Goal: Navigation & Orientation: Understand site structure

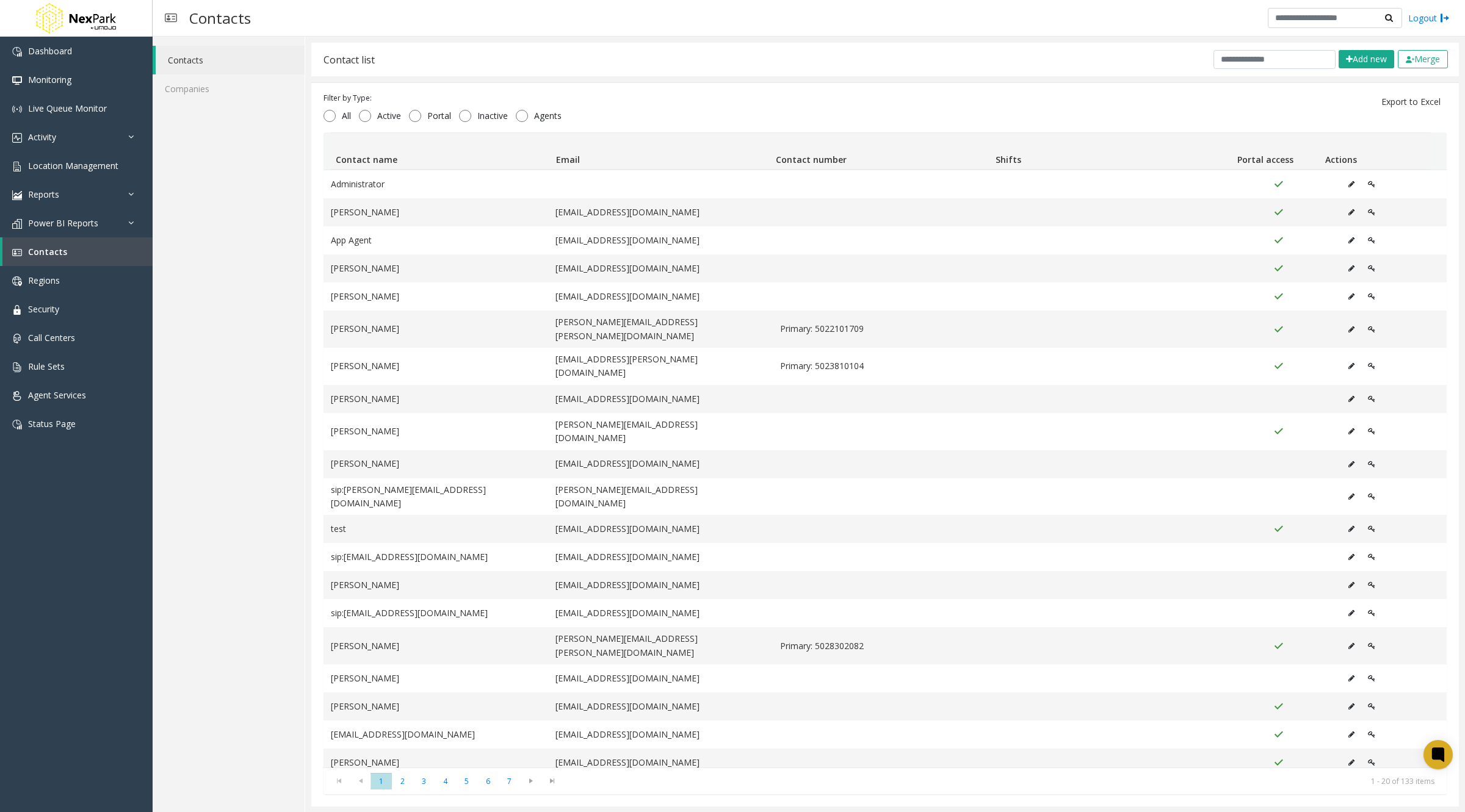
click at [205, 218] on div "Contacts Companies" at bounding box center [229, 424] width 153 height 776
click at [72, 397] on span "Agent Services" at bounding box center [57, 395] width 58 height 11
click at [84, 421] on link "Status Page" at bounding box center [76, 424] width 153 height 29
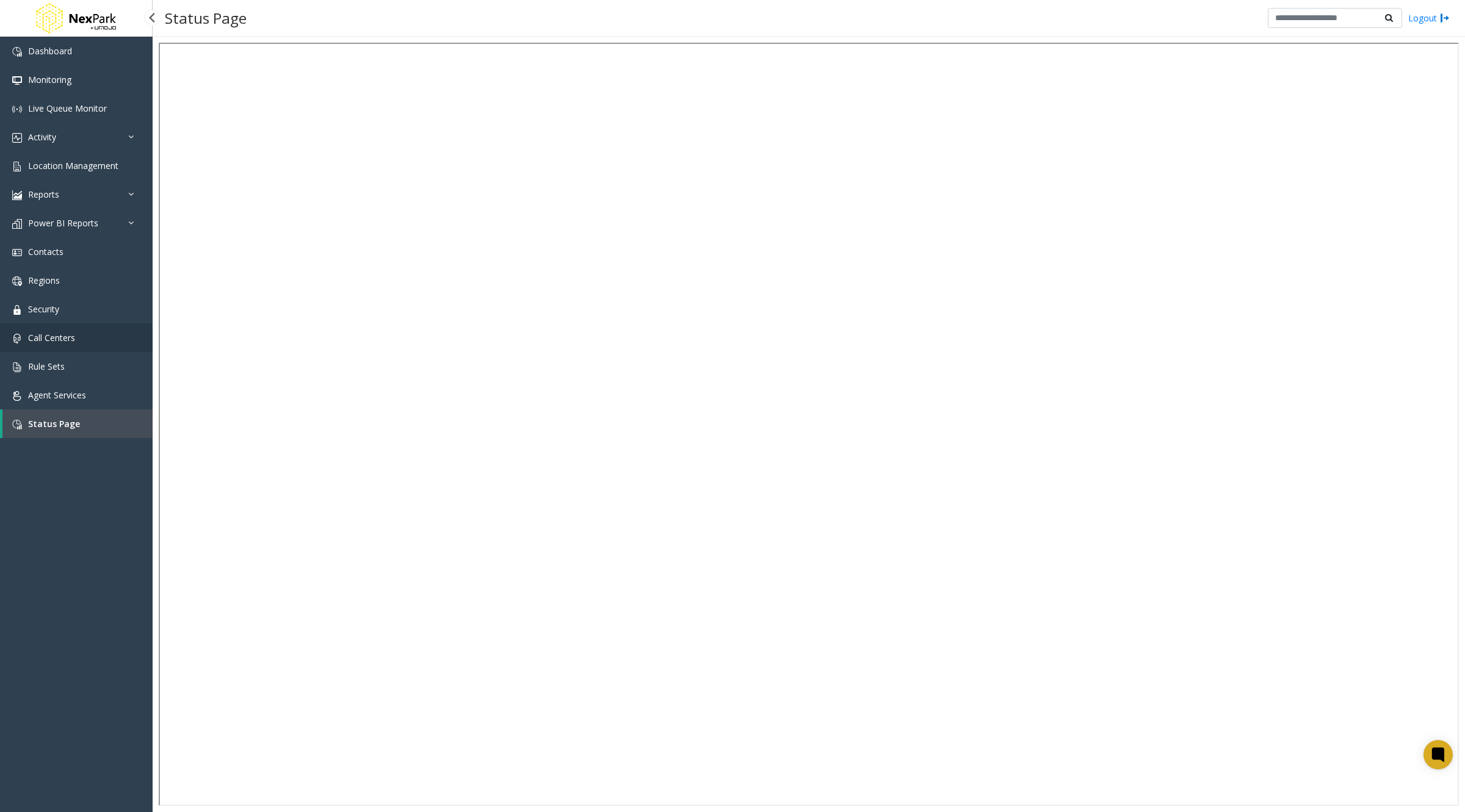
click at [68, 329] on link "Call Centers" at bounding box center [76, 338] width 153 height 29
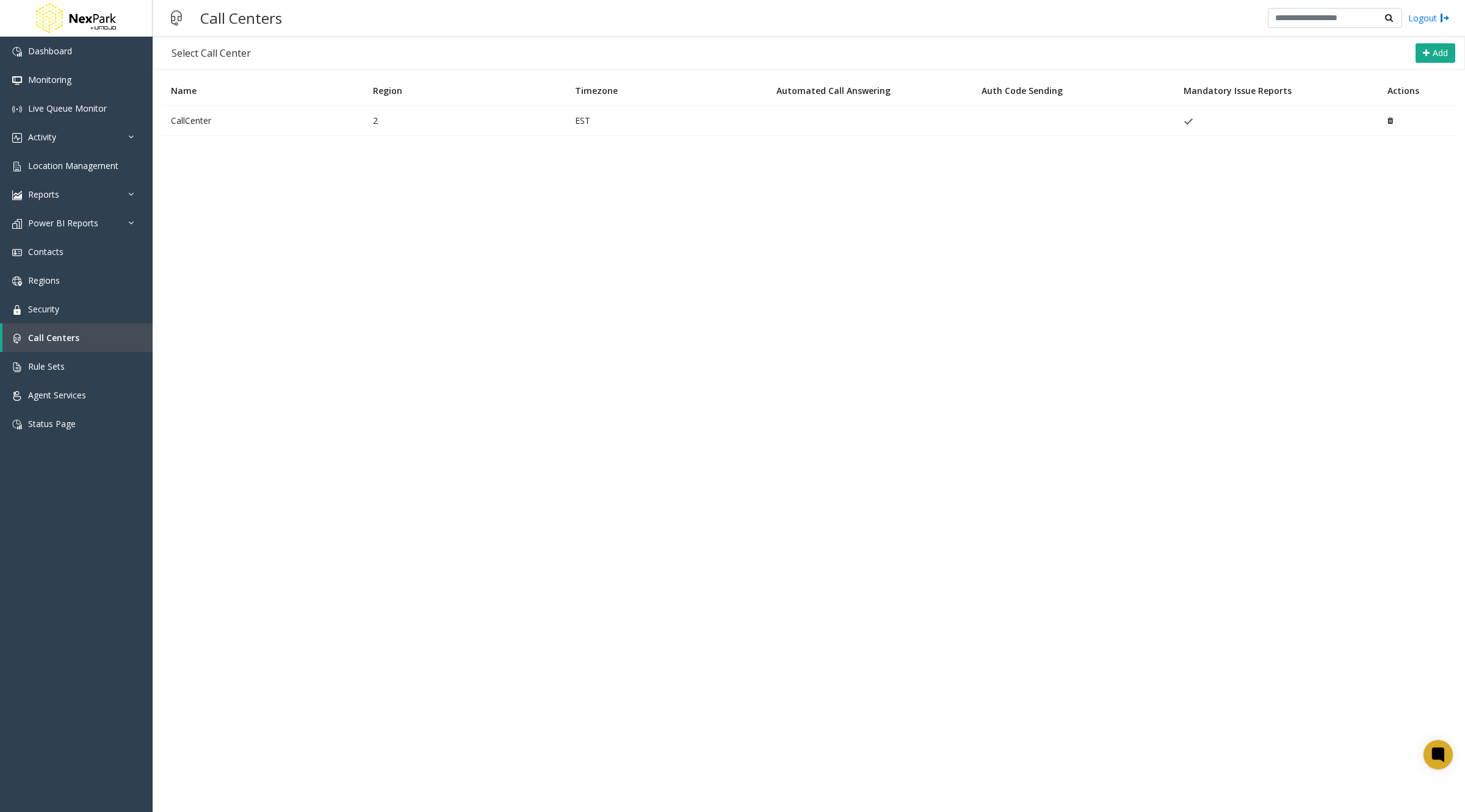
click at [199, 116] on td "CallCenter" at bounding box center [263, 120] width 202 height 30
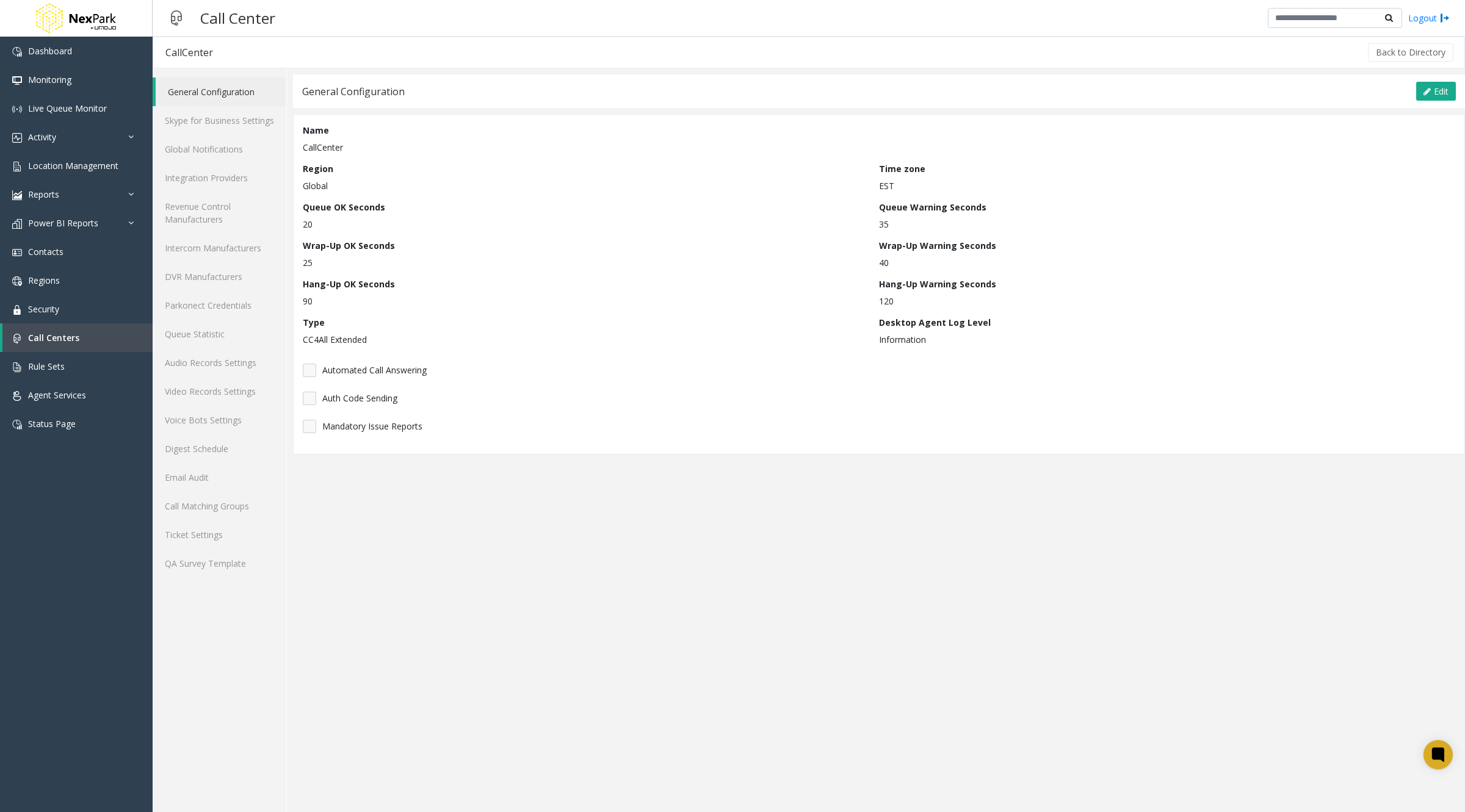
click at [195, 90] on link "General Configuration" at bounding box center [221, 91] width 131 height 29
click at [211, 156] on link "Global Notifications" at bounding box center [220, 149] width 134 height 29
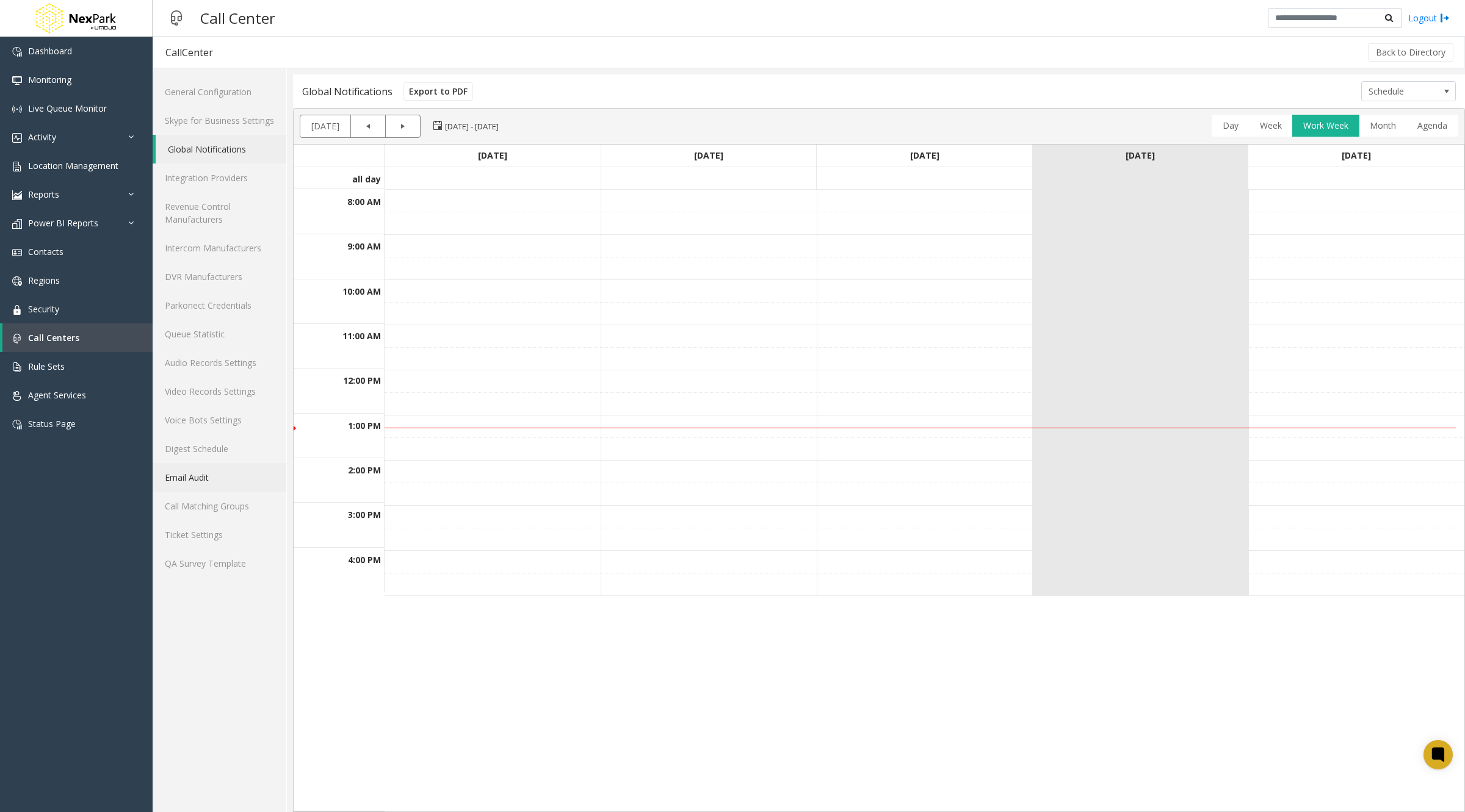
click at [205, 484] on link "Email Audit" at bounding box center [220, 477] width 134 height 29
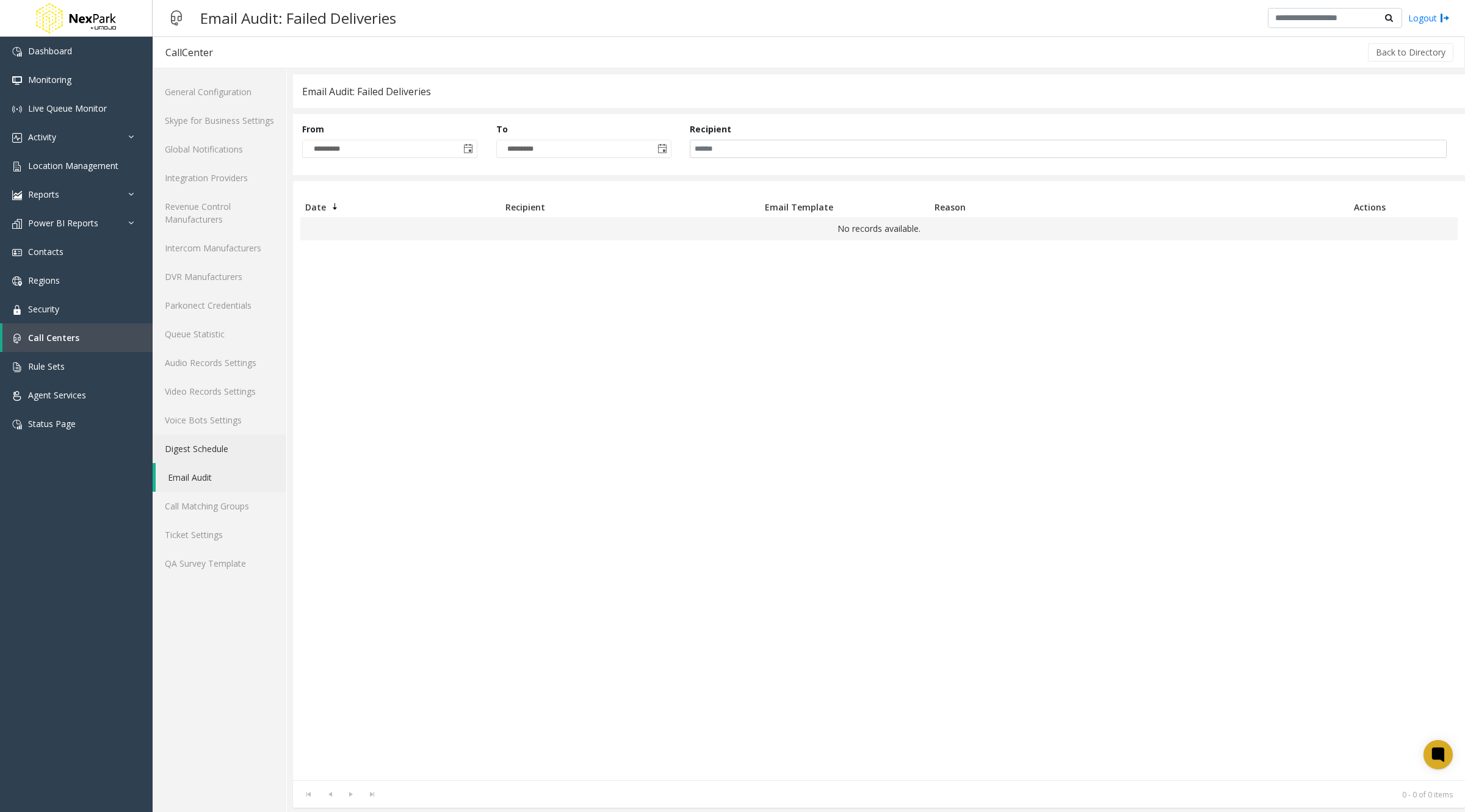
click at [201, 448] on link "Digest Schedule" at bounding box center [220, 448] width 134 height 29
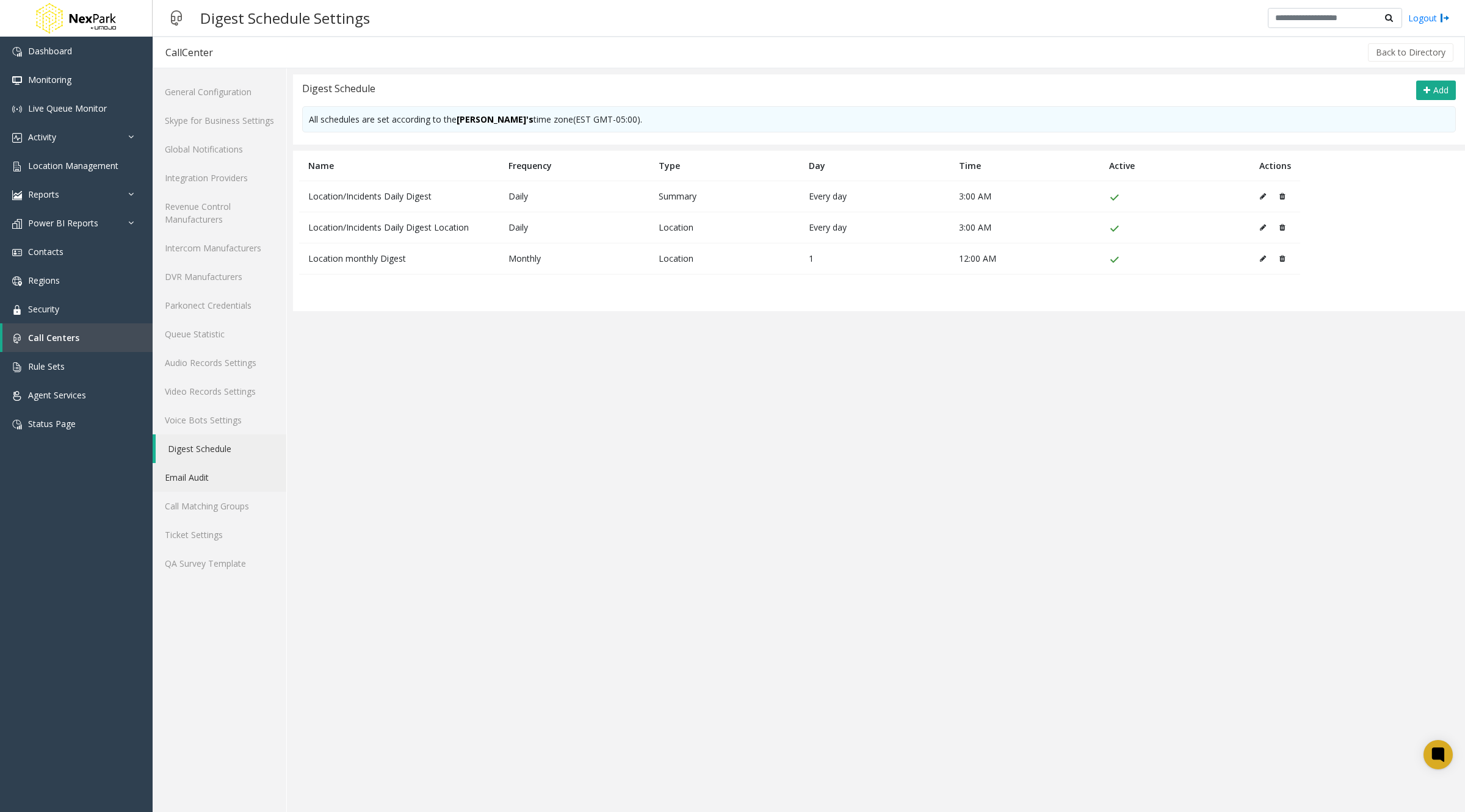
click at [201, 470] on link "Email Audit" at bounding box center [220, 477] width 134 height 29
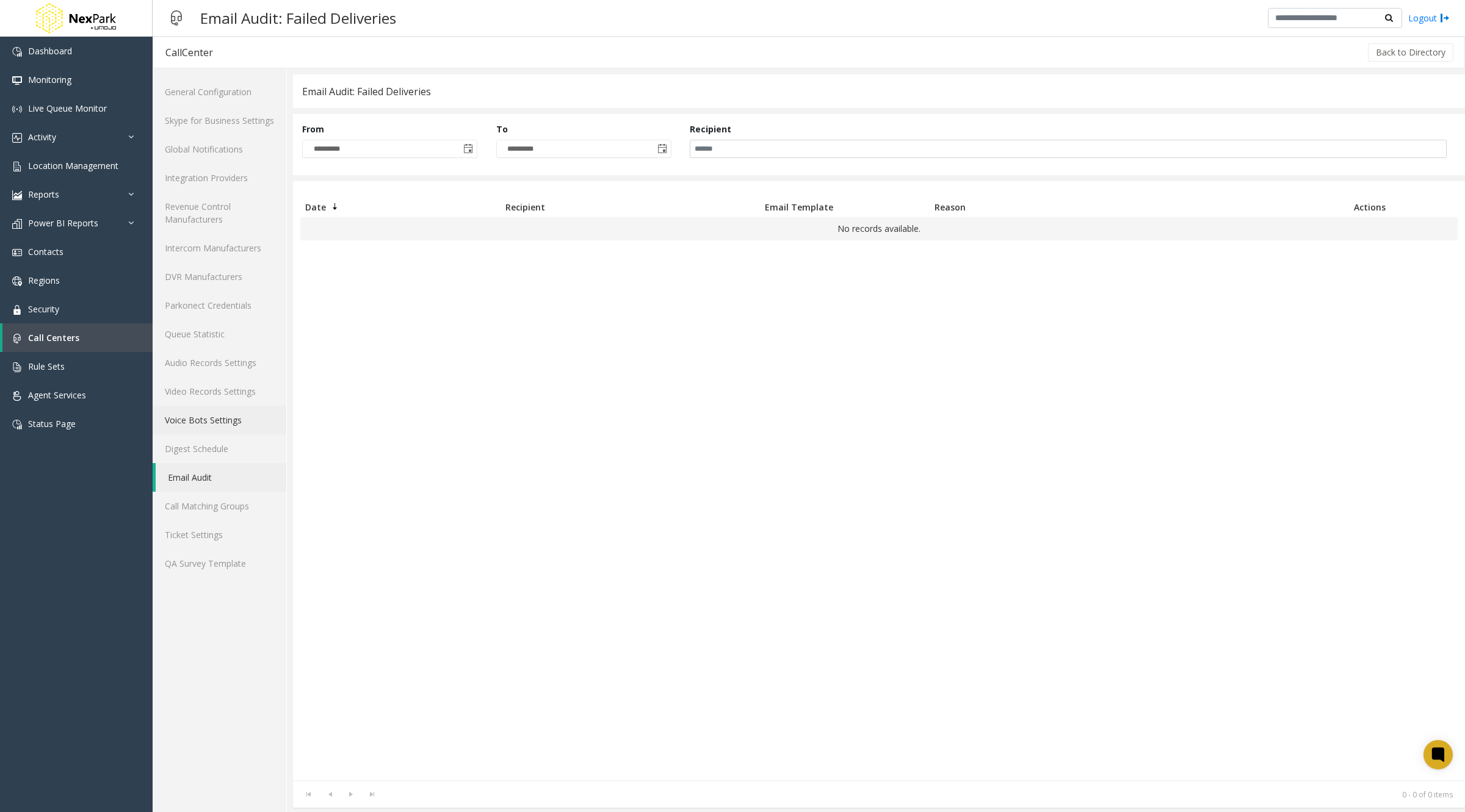
click at [195, 422] on link "Voice Bots Settings" at bounding box center [220, 420] width 134 height 29
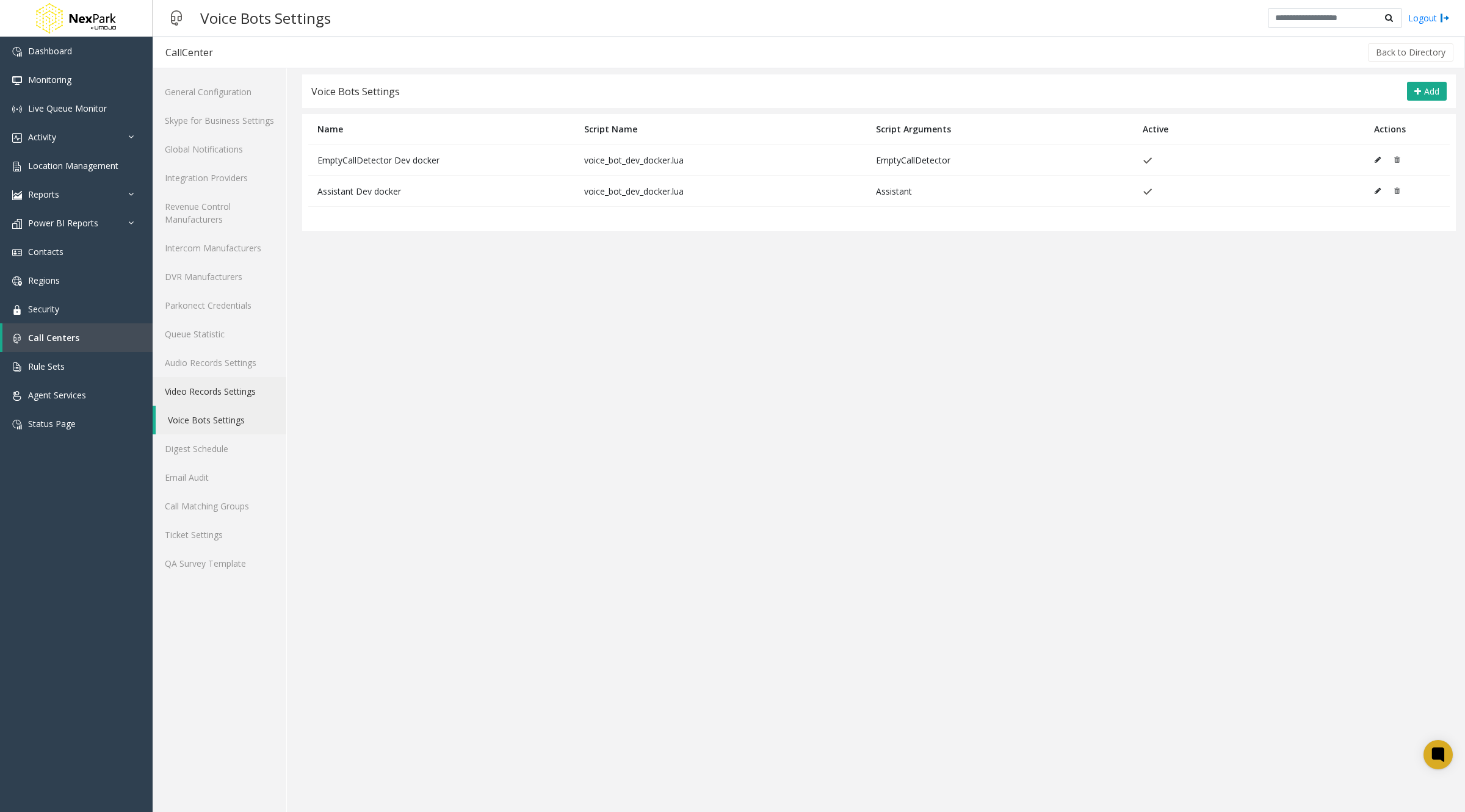
click at [199, 391] on link "Video Records Settings" at bounding box center [220, 391] width 134 height 29
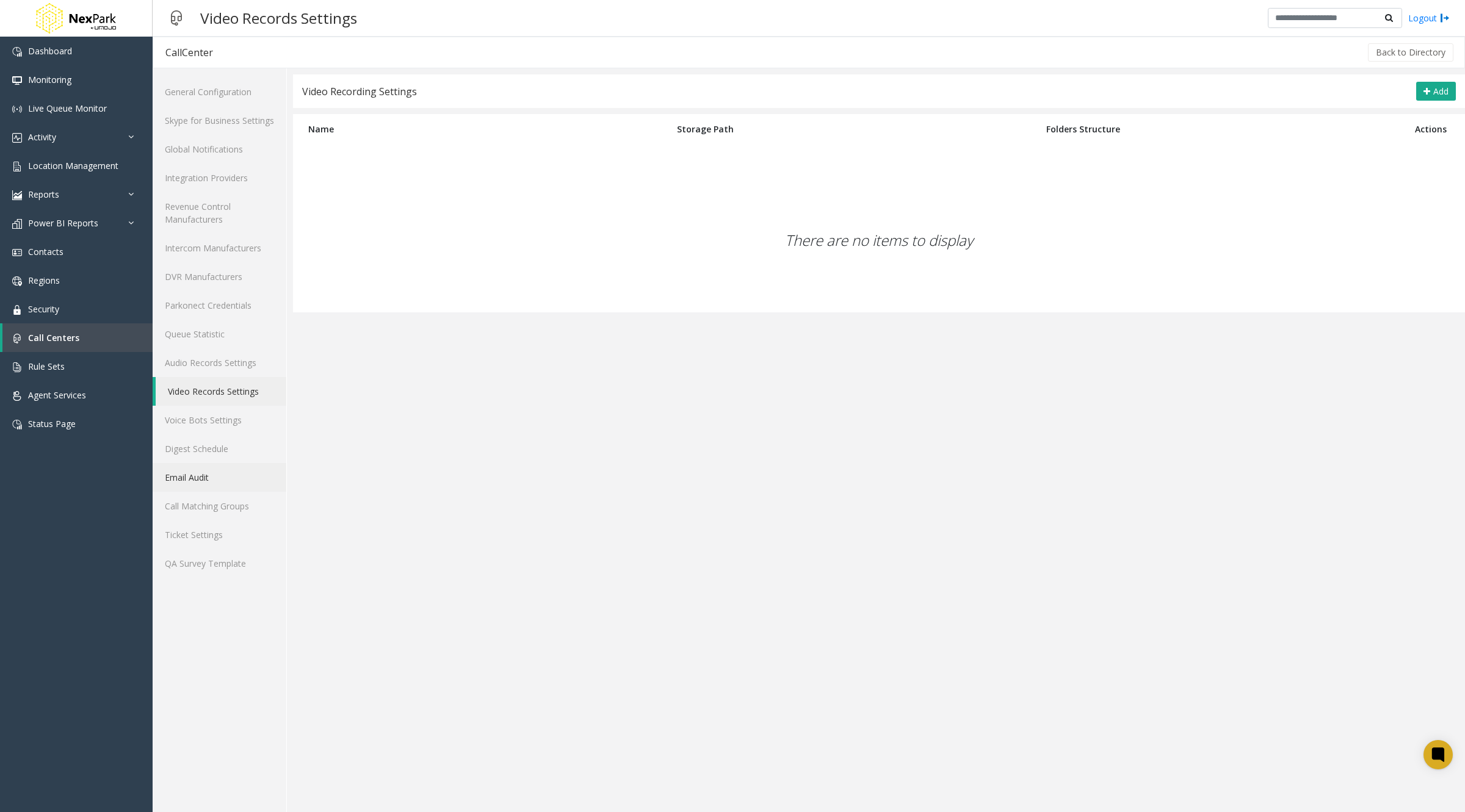
click at [191, 481] on link "Email Audit" at bounding box center [220, 477] width 134 height 29
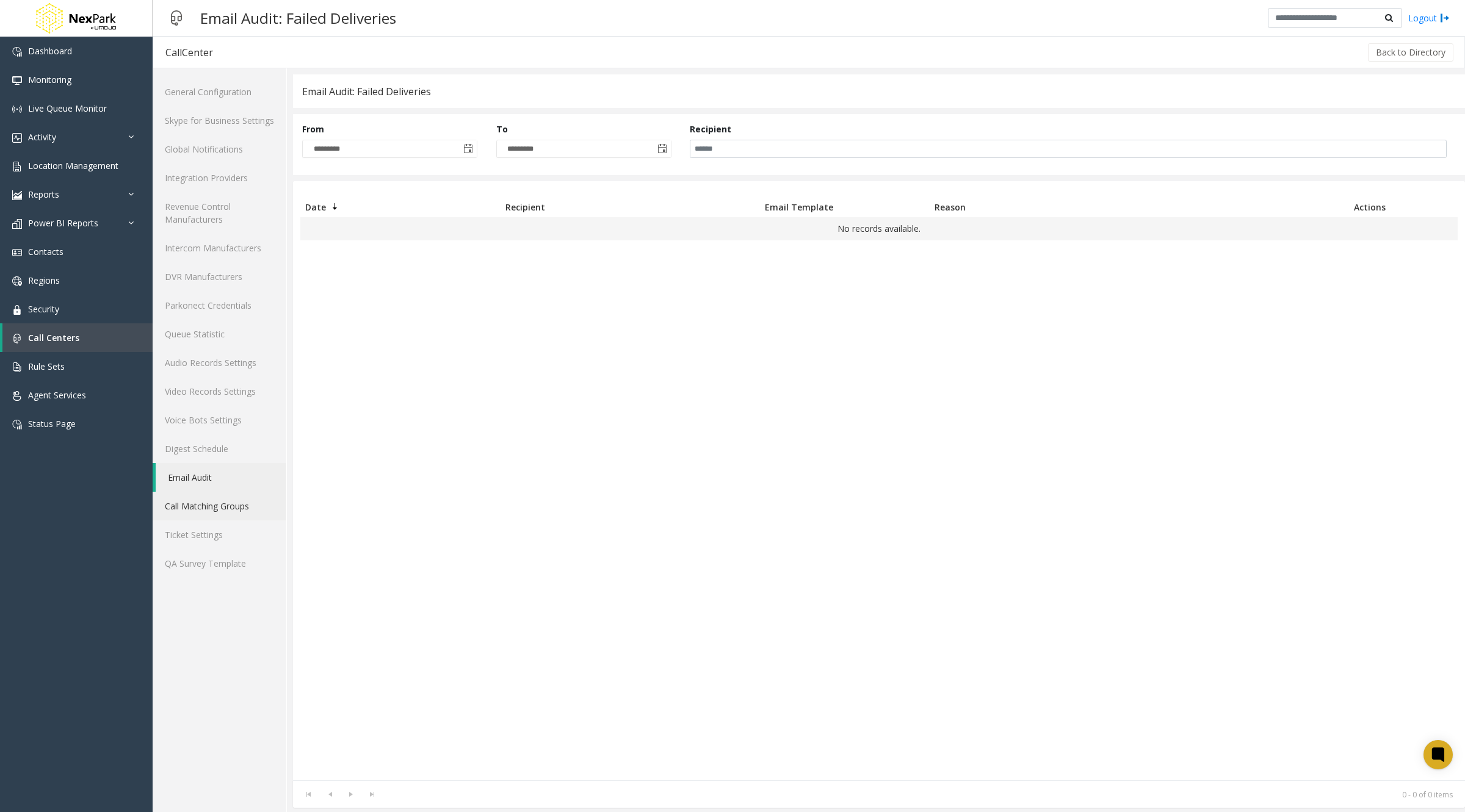
click at [192, 501] on link "Call Matching Groups" at bounding box center [220, 506] width 134 height 29
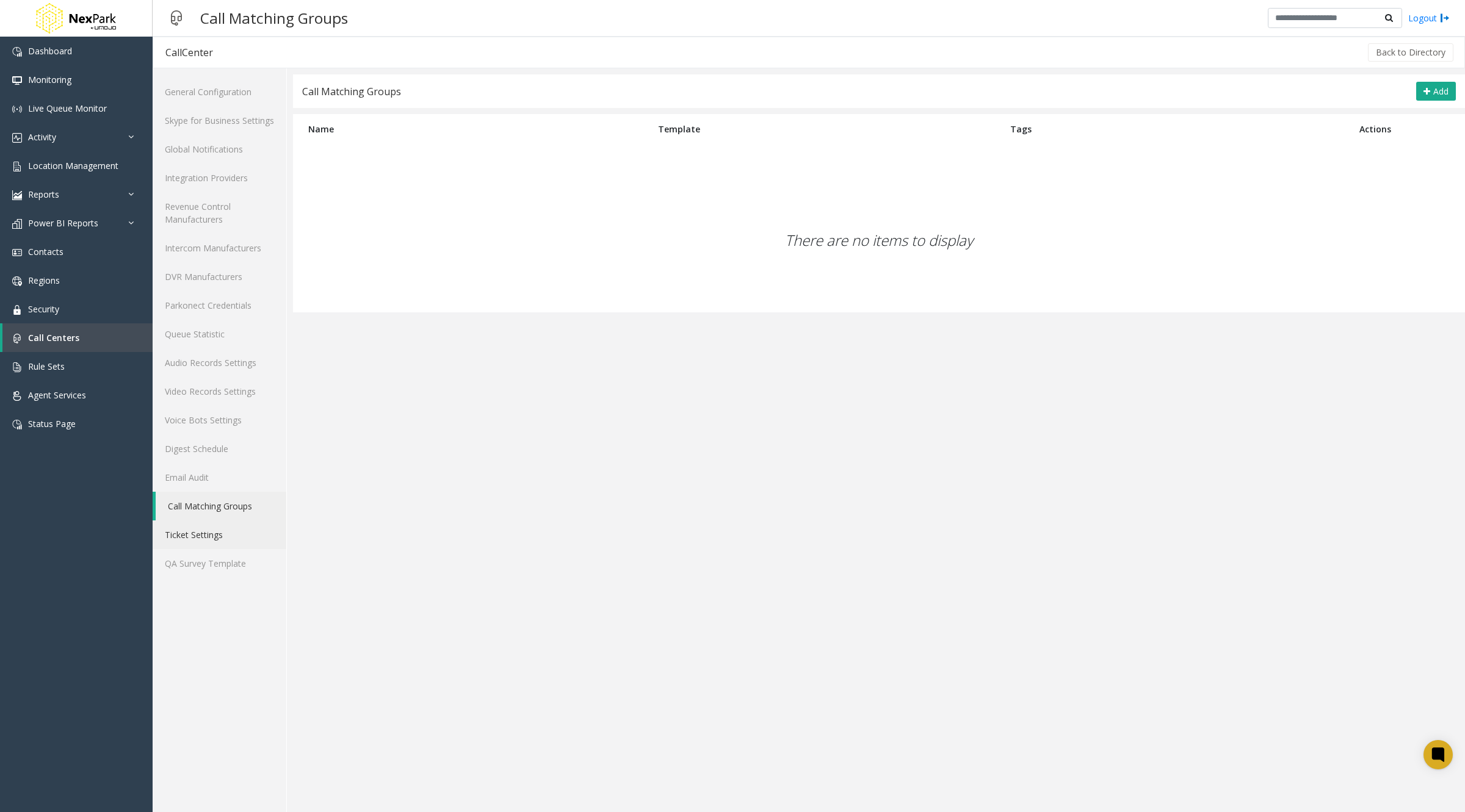
click at [189, 540] on link "Ticket Settings" at bounding box center [220, 535] width 134 height 29
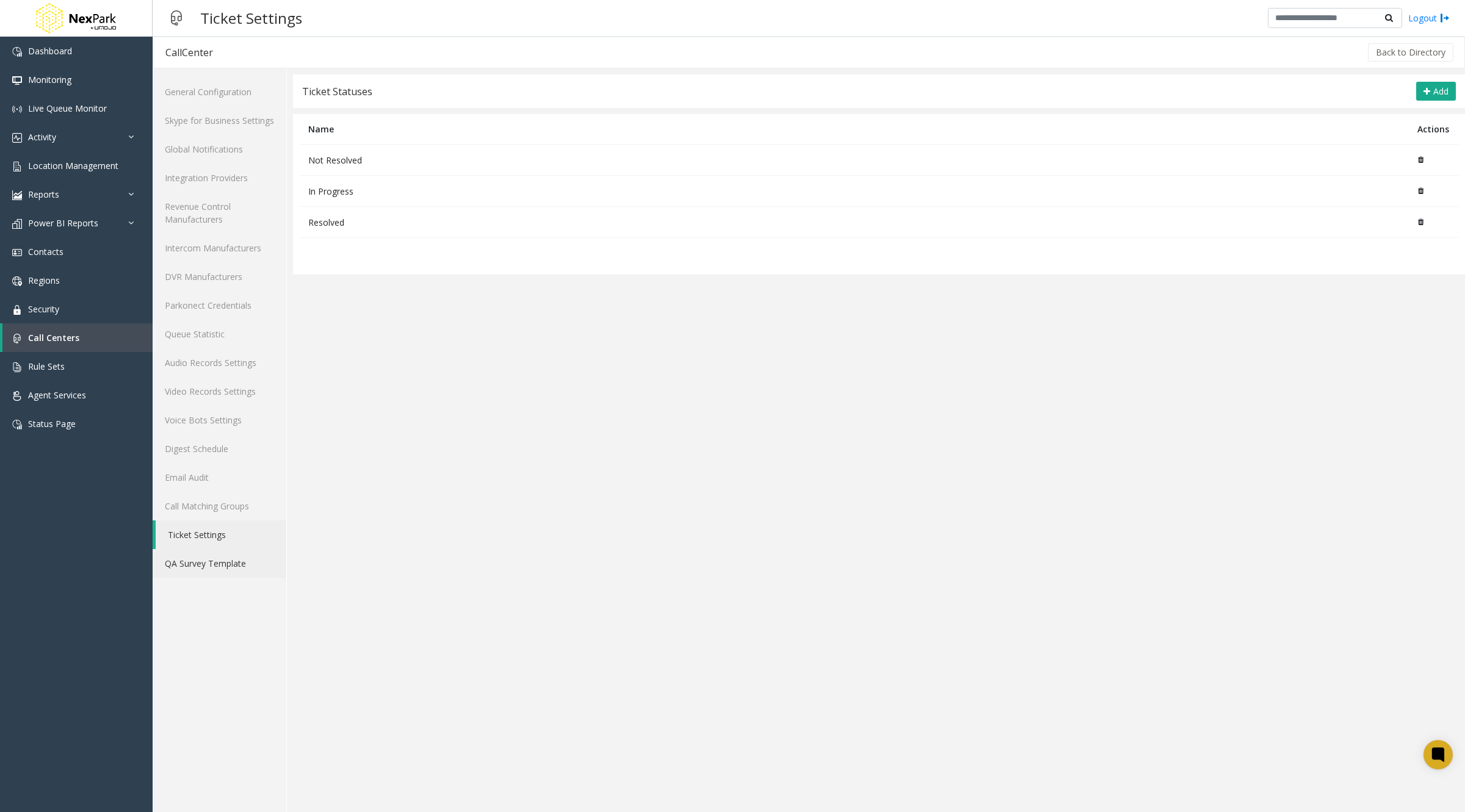
click at [188, 571] on link "QA Survey Template" at bounding box center [220, 563] width 134 height 29
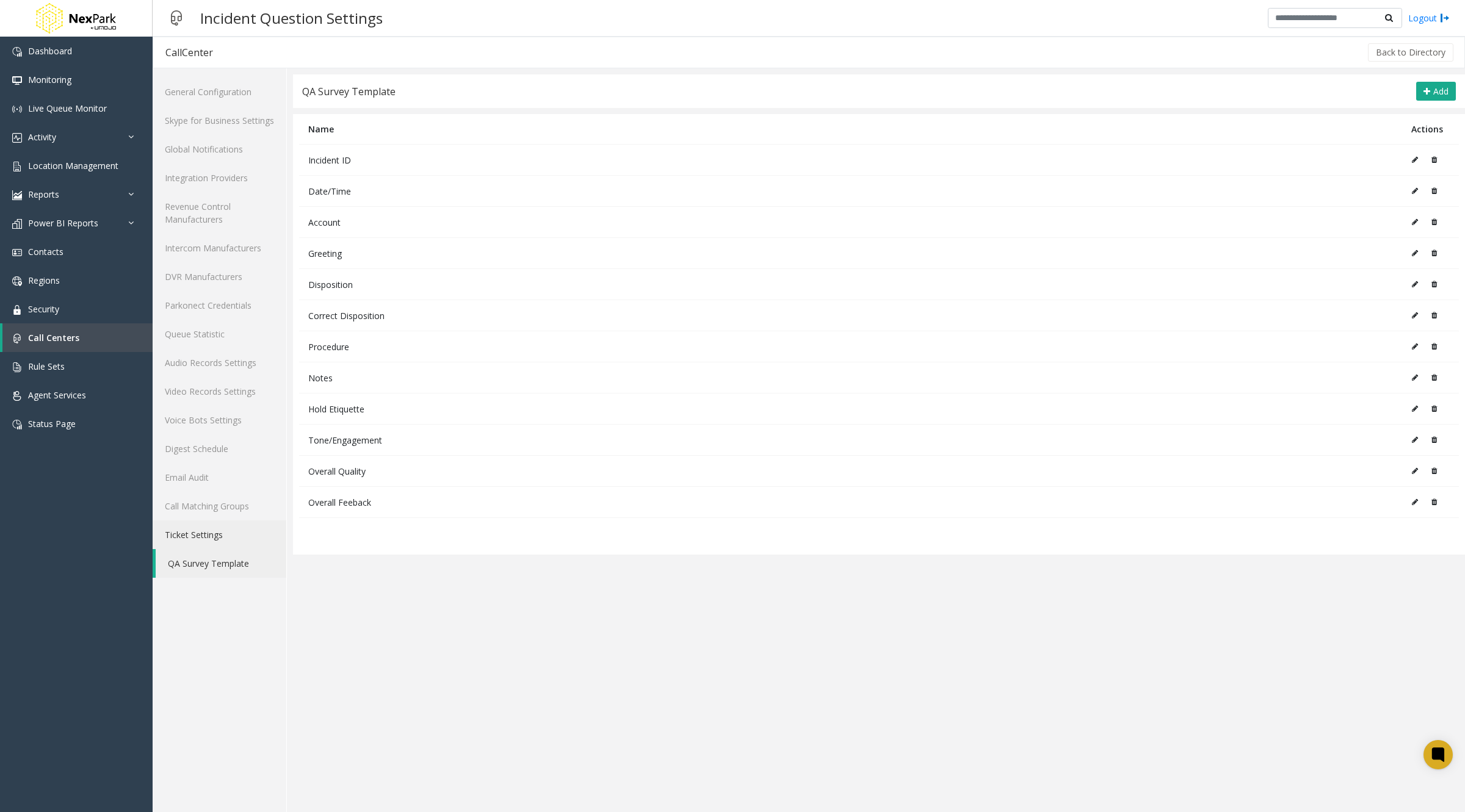
click at [191, 531] on link "Ticket Settings" at bounding box center [220, 535] width 134 height 29
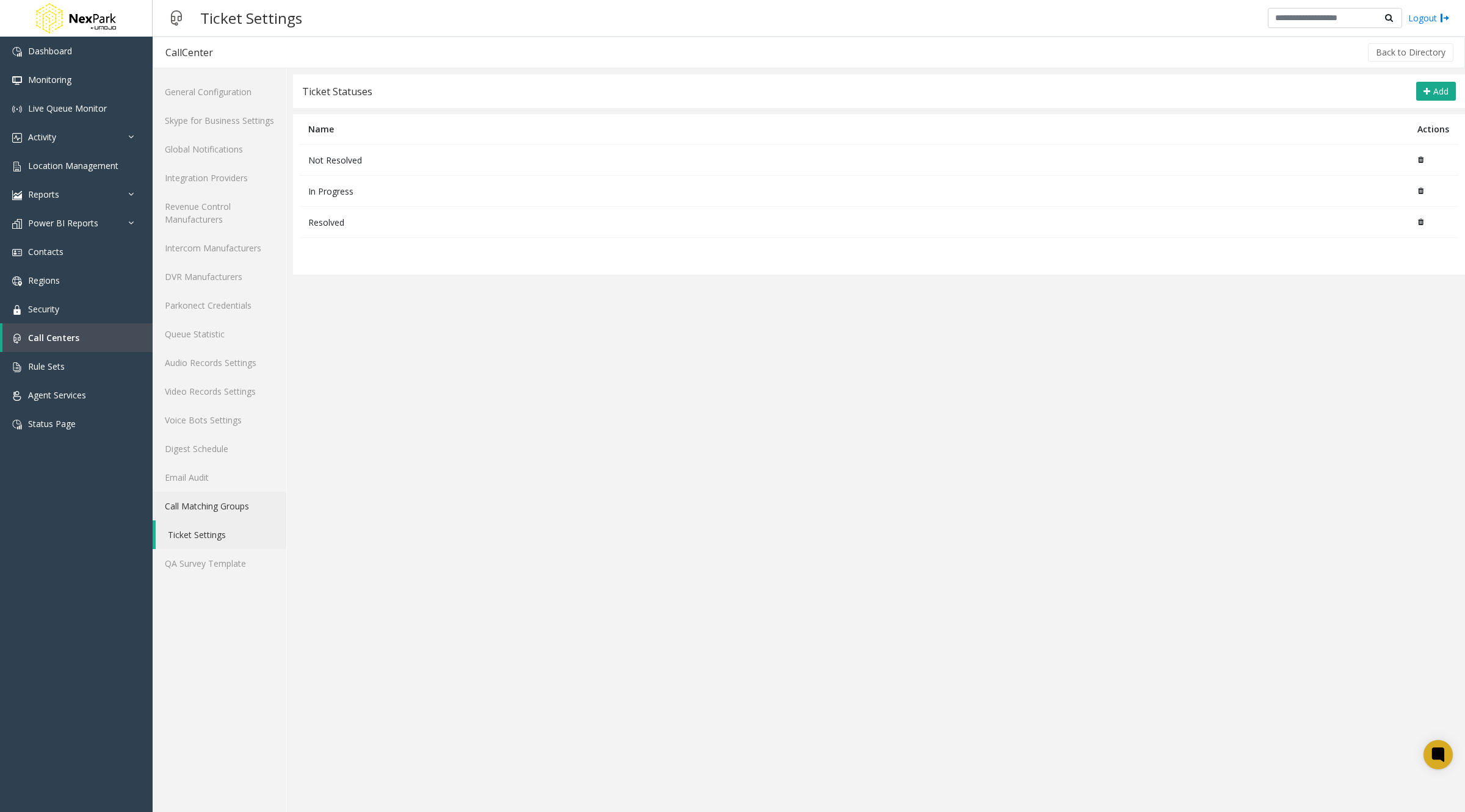
click at [192, 503] on link "Call Matching Groups" at bounding box center [220, 506] width 134 height 29
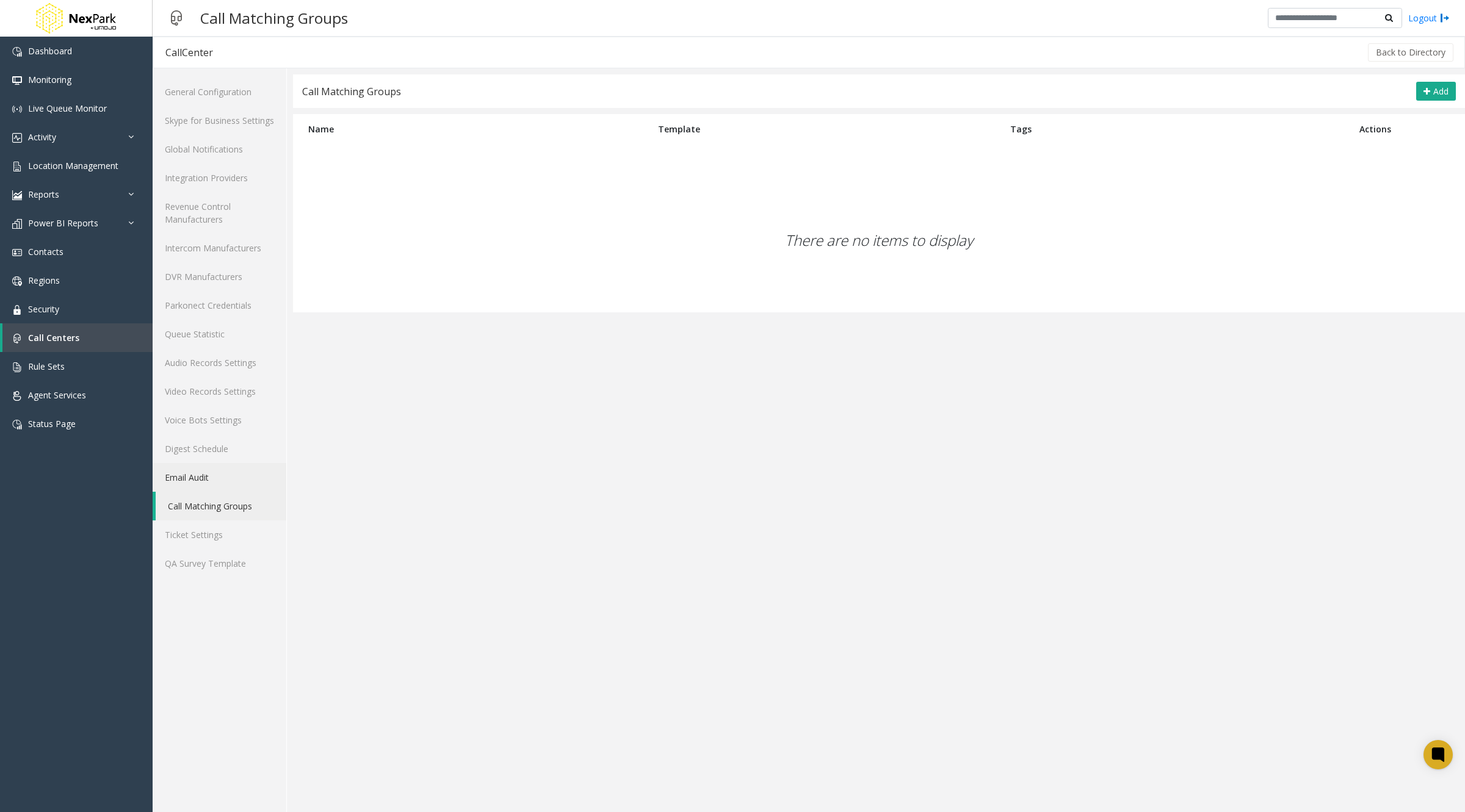
click at [191, 463] on link "Email Audit" at bounding box center [220, 477] width 134 height 29
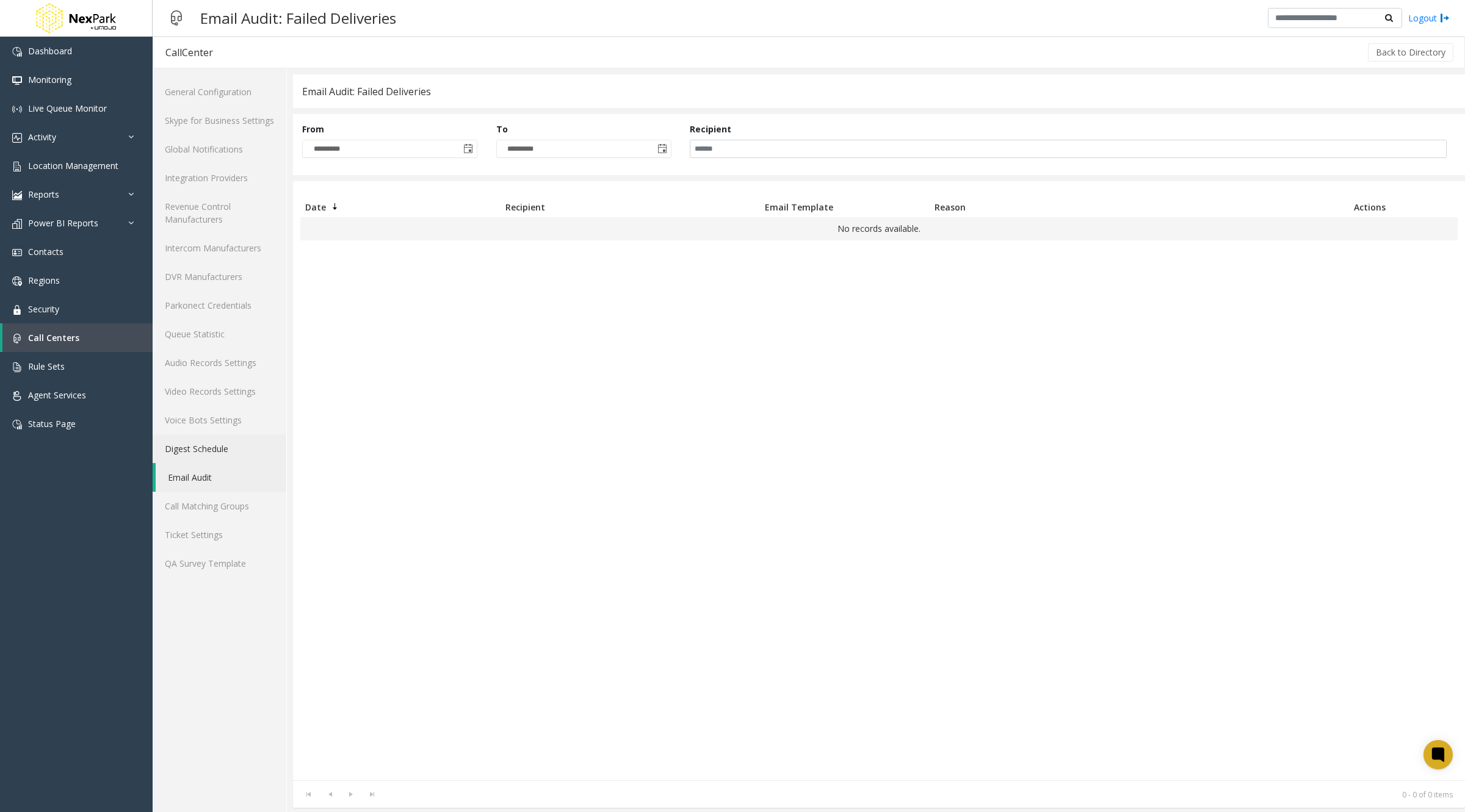
click at [190, 452] on link "Digest Schedule" at bounding box center [220, 448] width 134 height 29
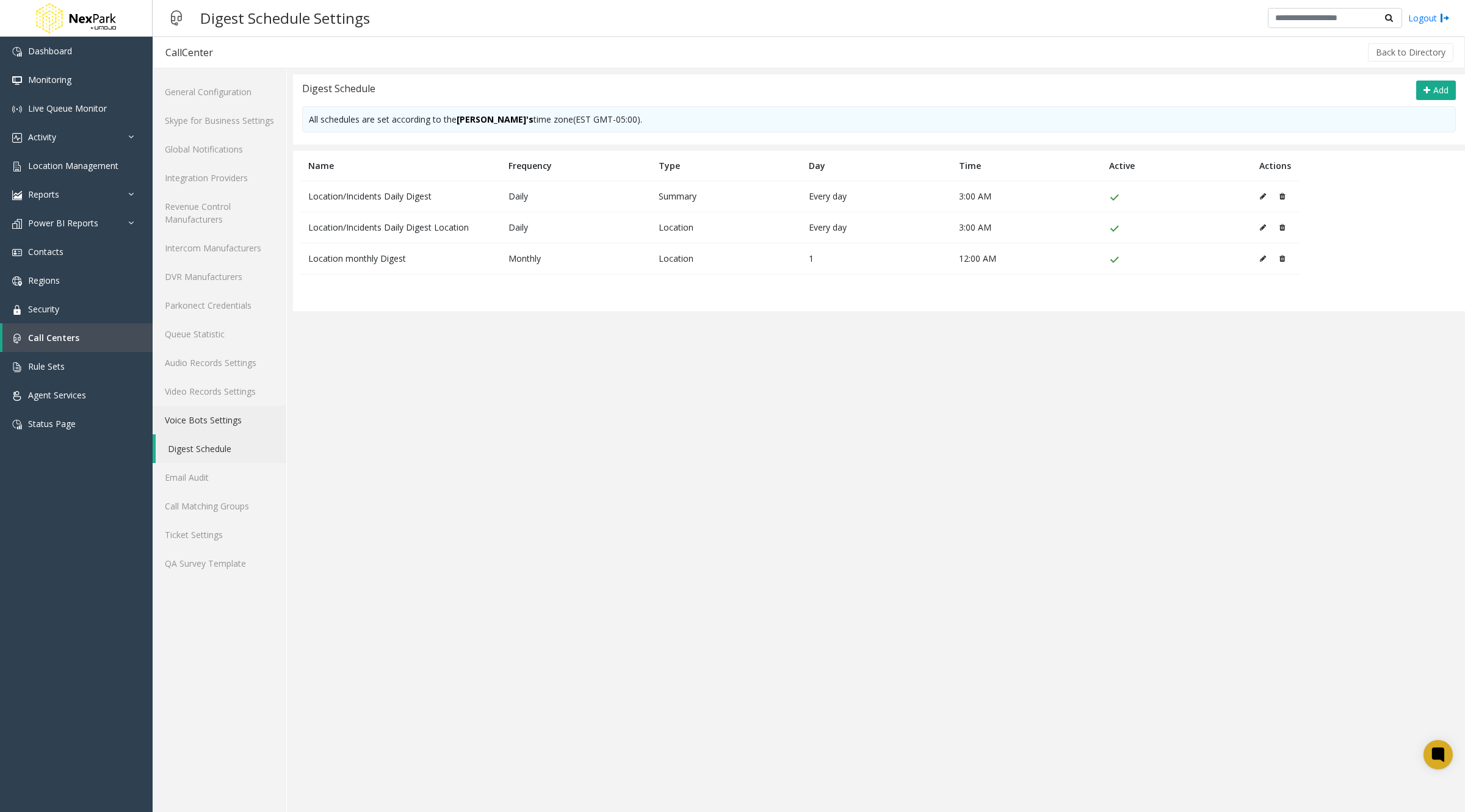
click at [191, 424] on link "Voice Bots Settings" at bounding box center [220, 420] width 134 height 29
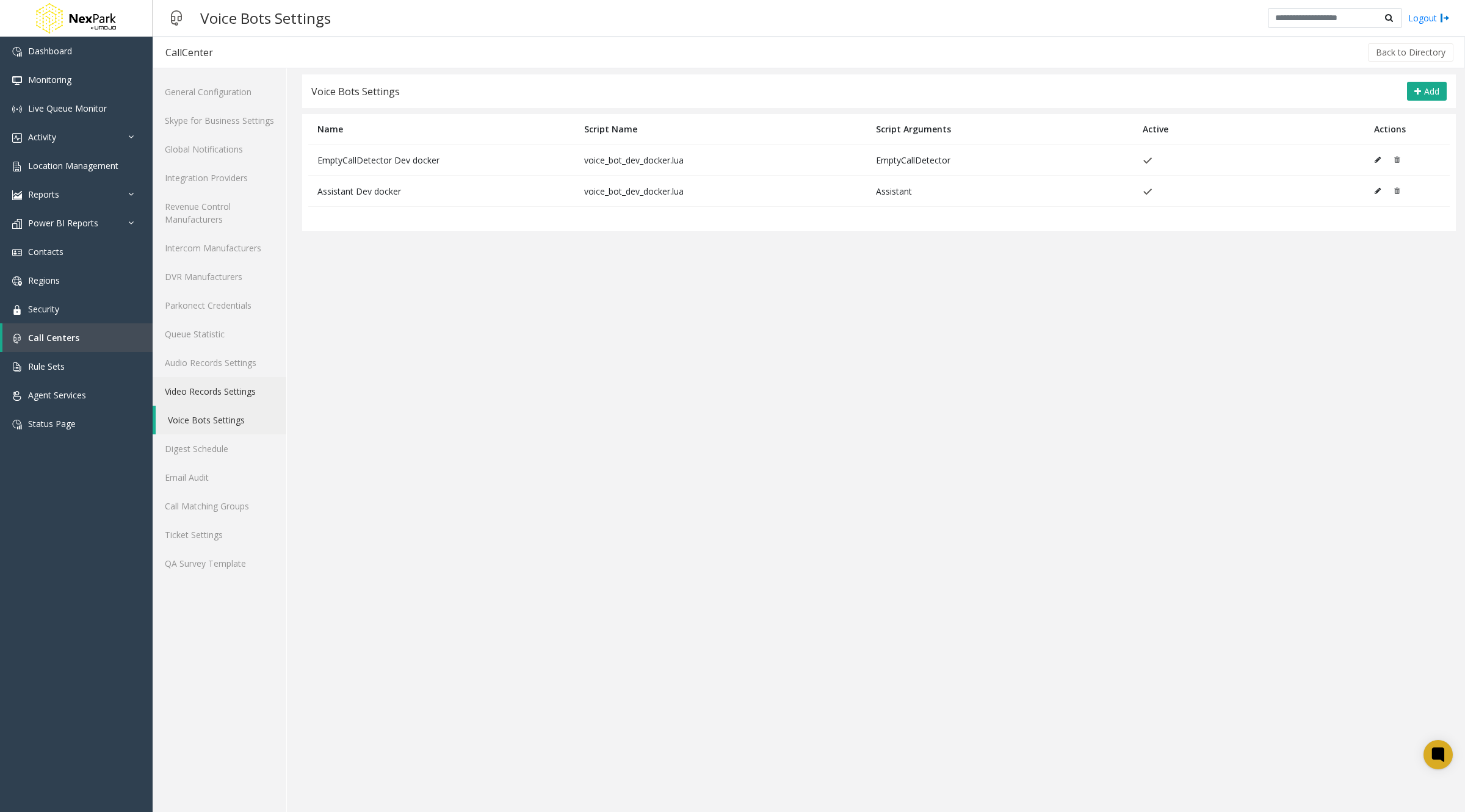
click at [195, 384] on link "Video Records Settings" at bounding box center [220, 391] width 134 height 29
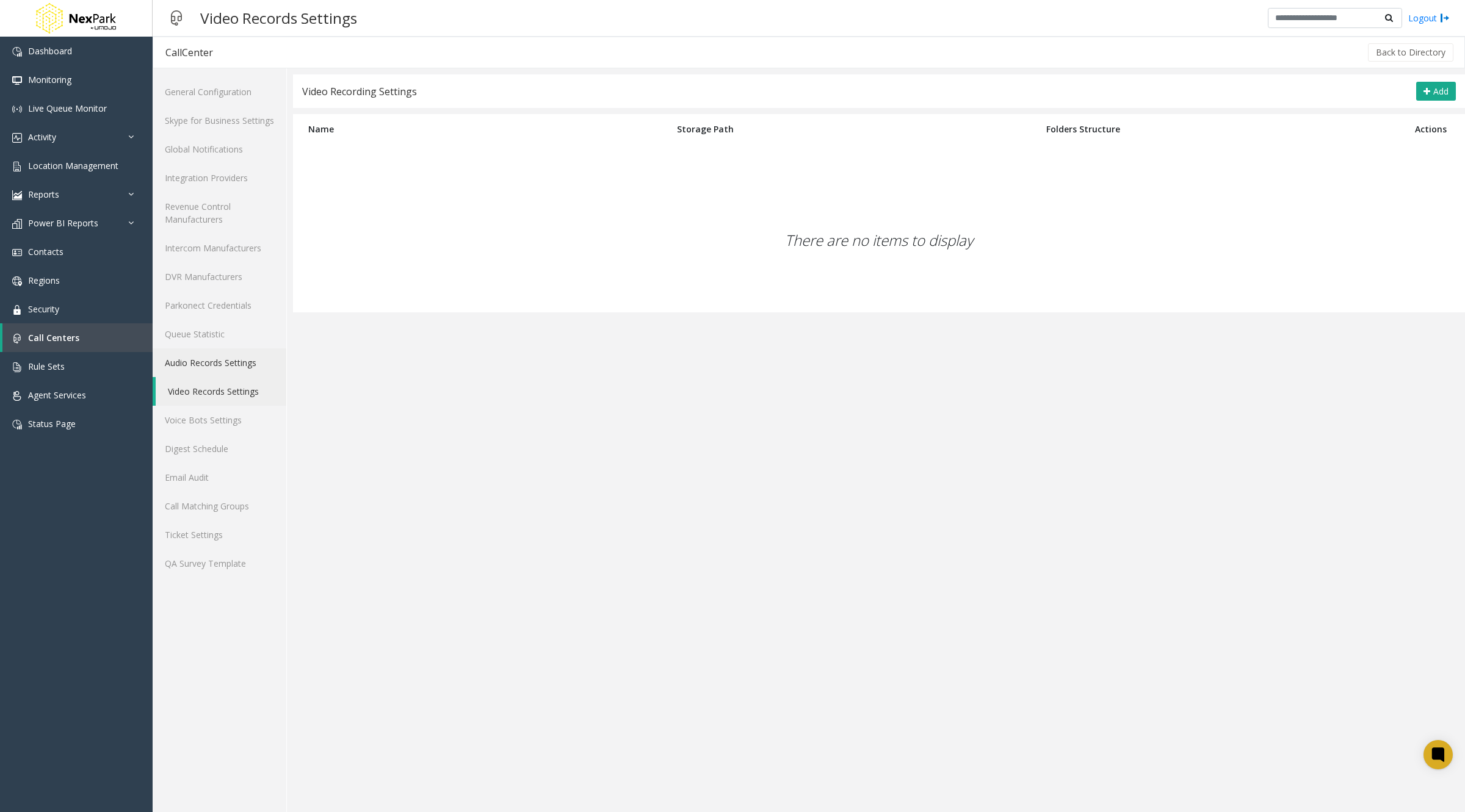
click at [197, 356] on link "Audio Records Settings" at bounding box center [220, 362] width 134 height 29
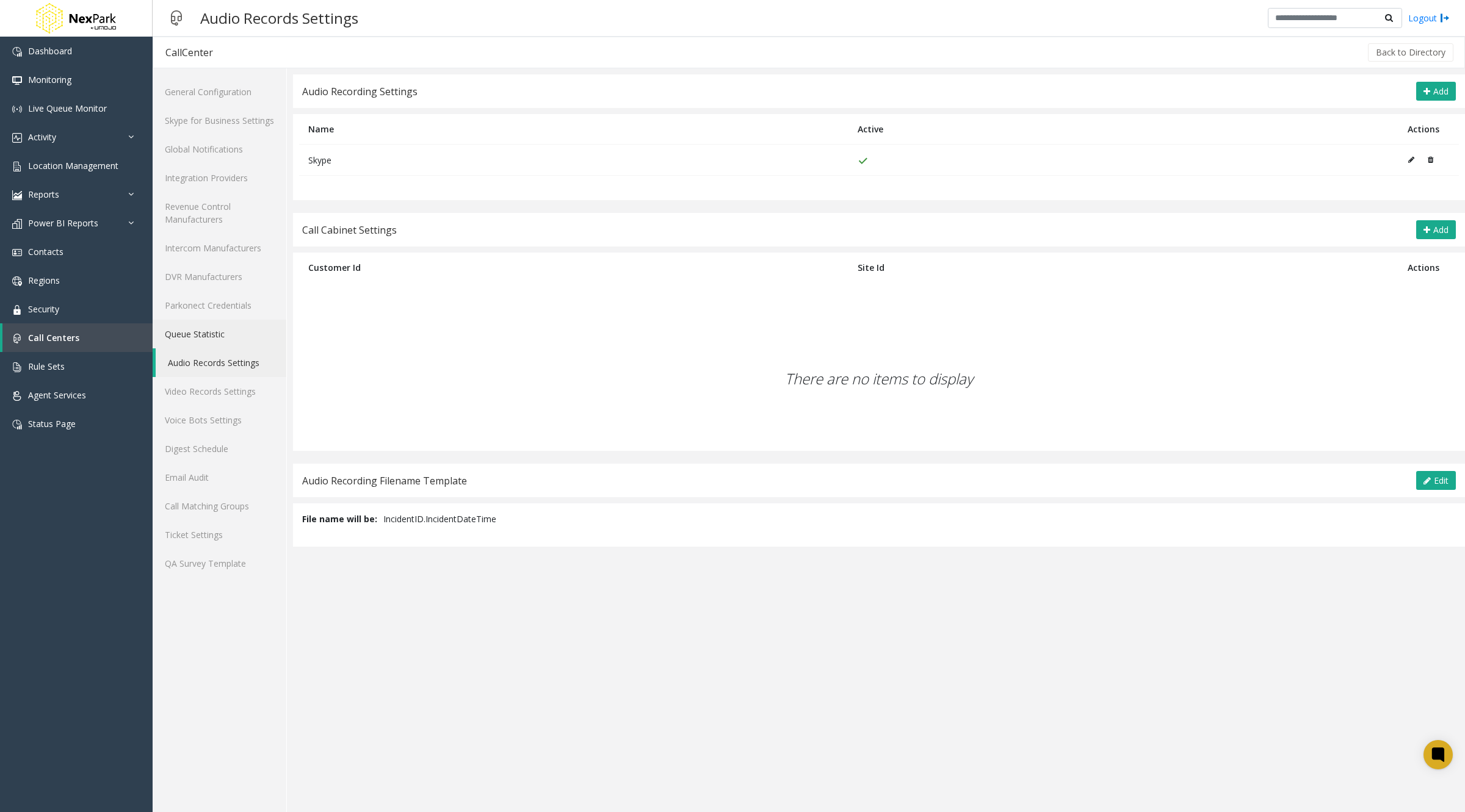
click at [200, 331] on link "Queue Statistic" at bounding box center [220, 334] width 134 height 29
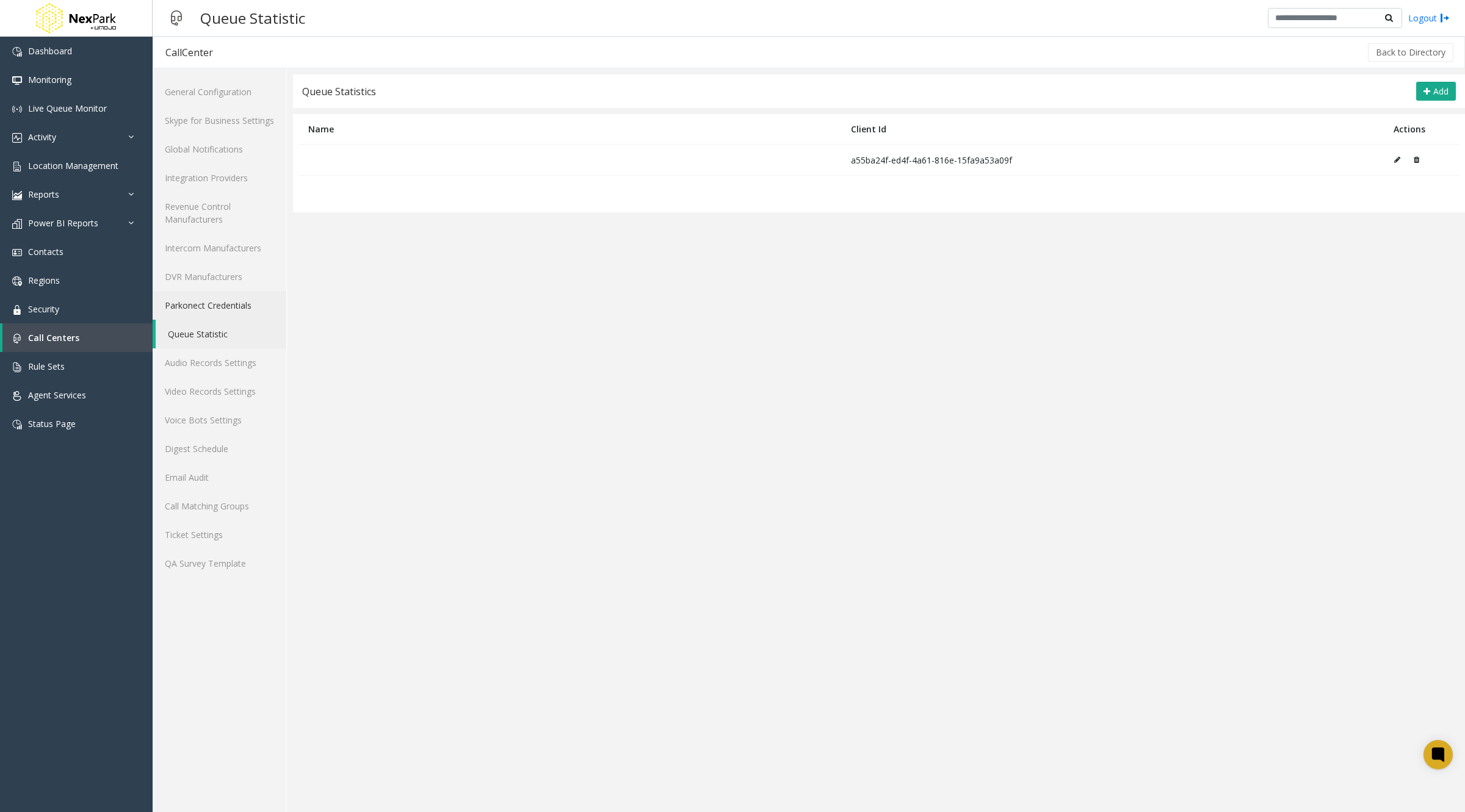
click at [206, 302] on link "Parkonect Credentials" at bounding box center [220, 305] width 134 height 29
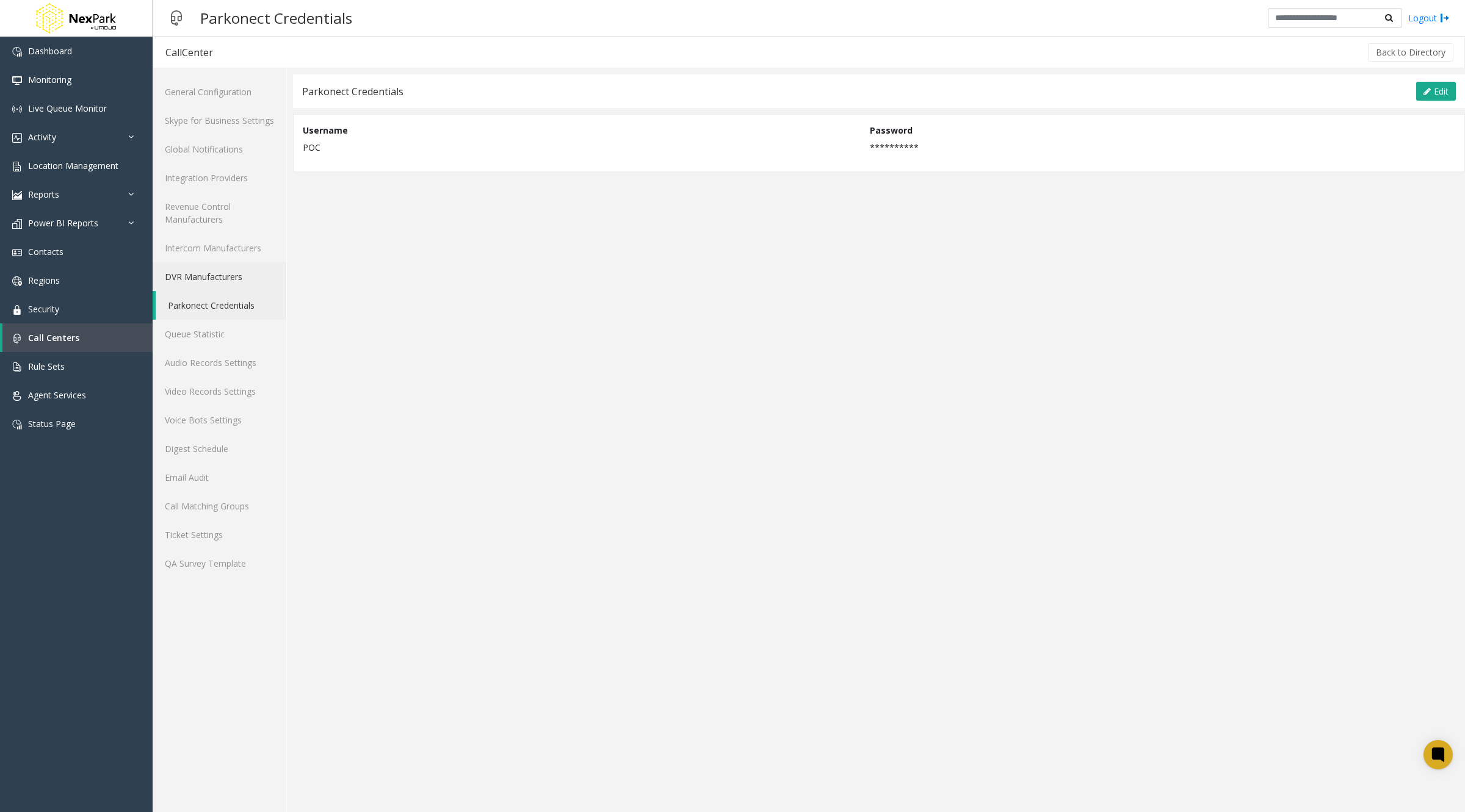
click at [210, 269] on link "DVR Manufacturers" at bounding box center [220, 277] width 134 height 29
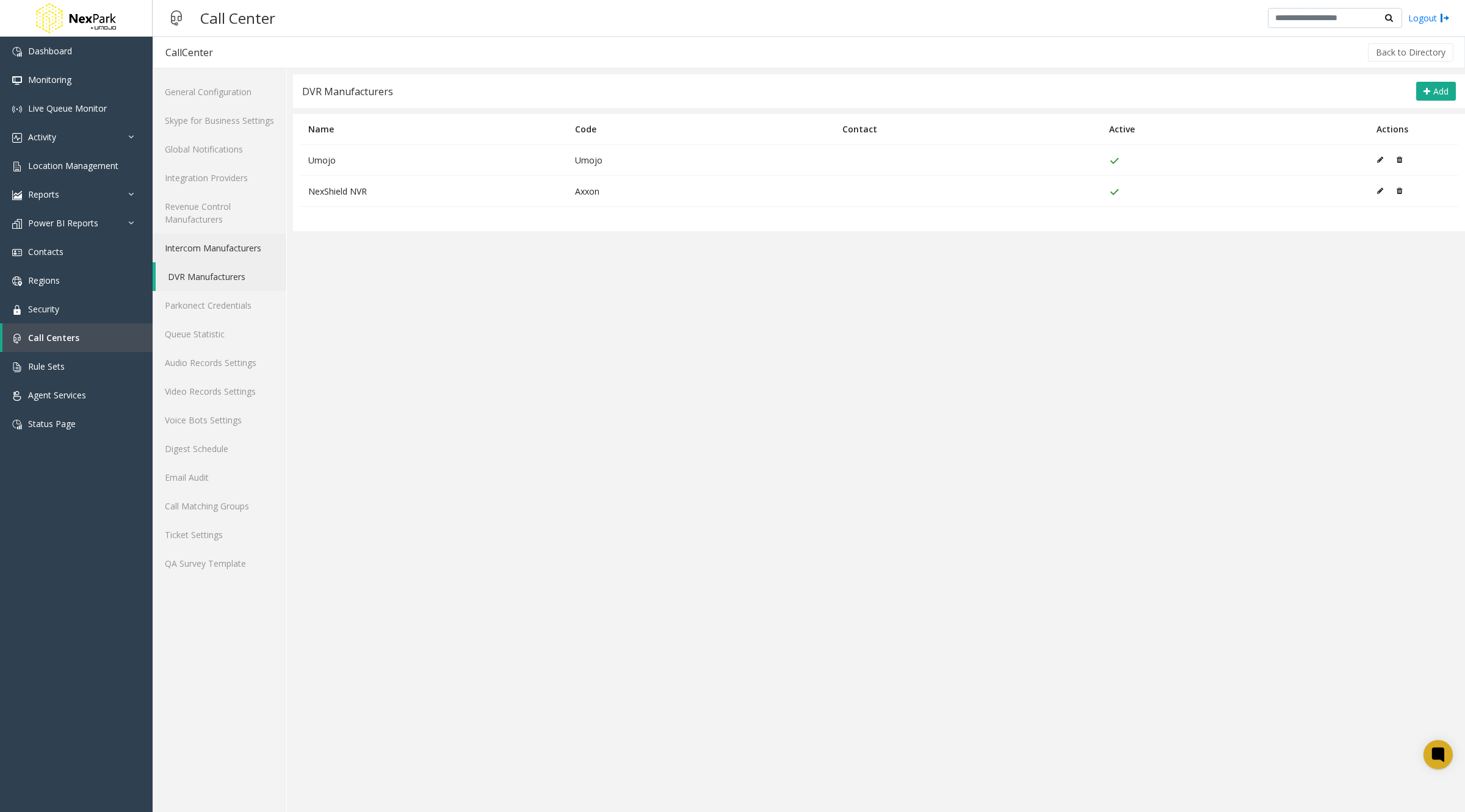
click at [208, 253] on link "Intercom Manufacturers" at bounding box center [220, 248] width 134 height 29
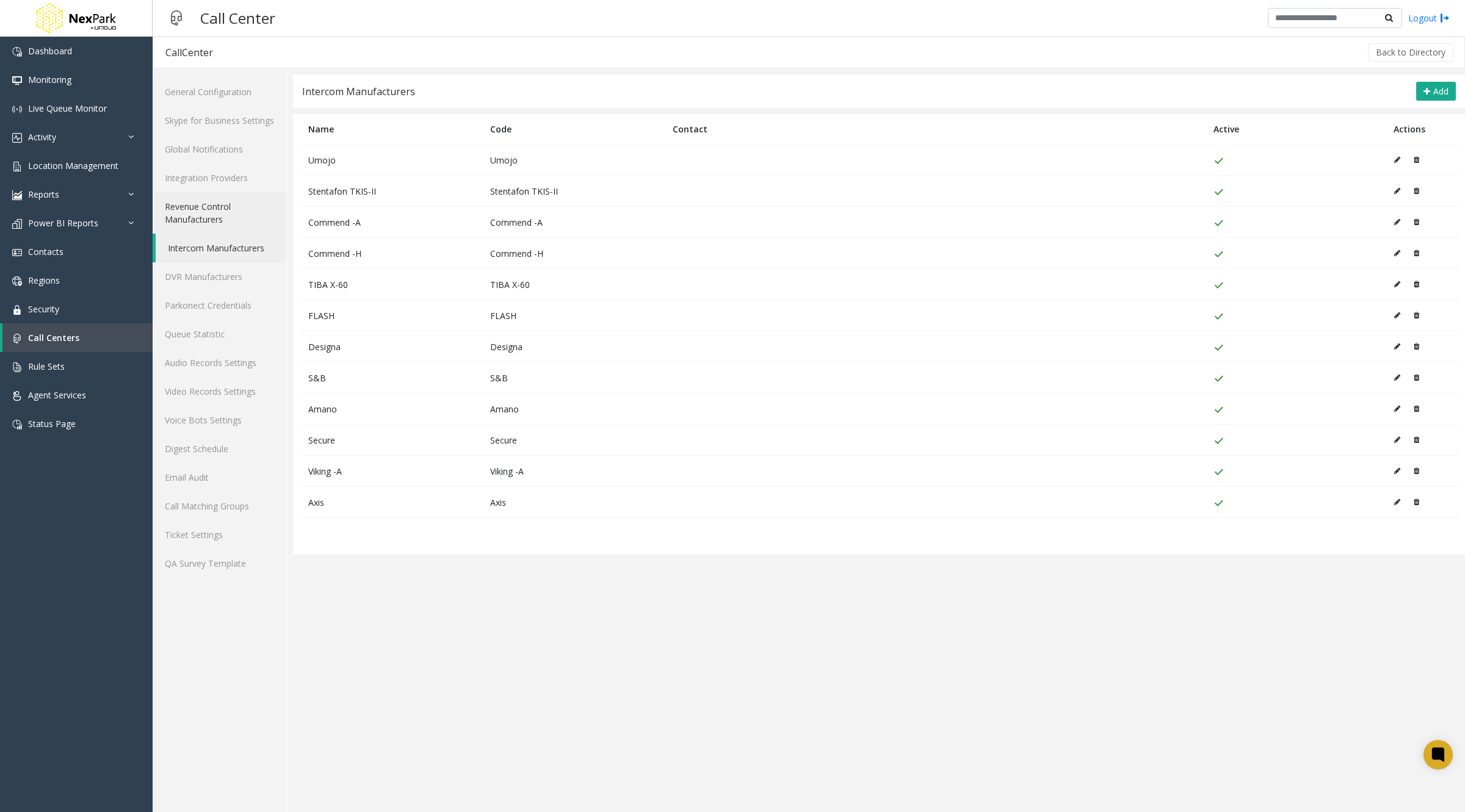
click at [206, 208] on link "Revenue Control Manufacturers" at bounding box center [220, 212] width 134 height 42
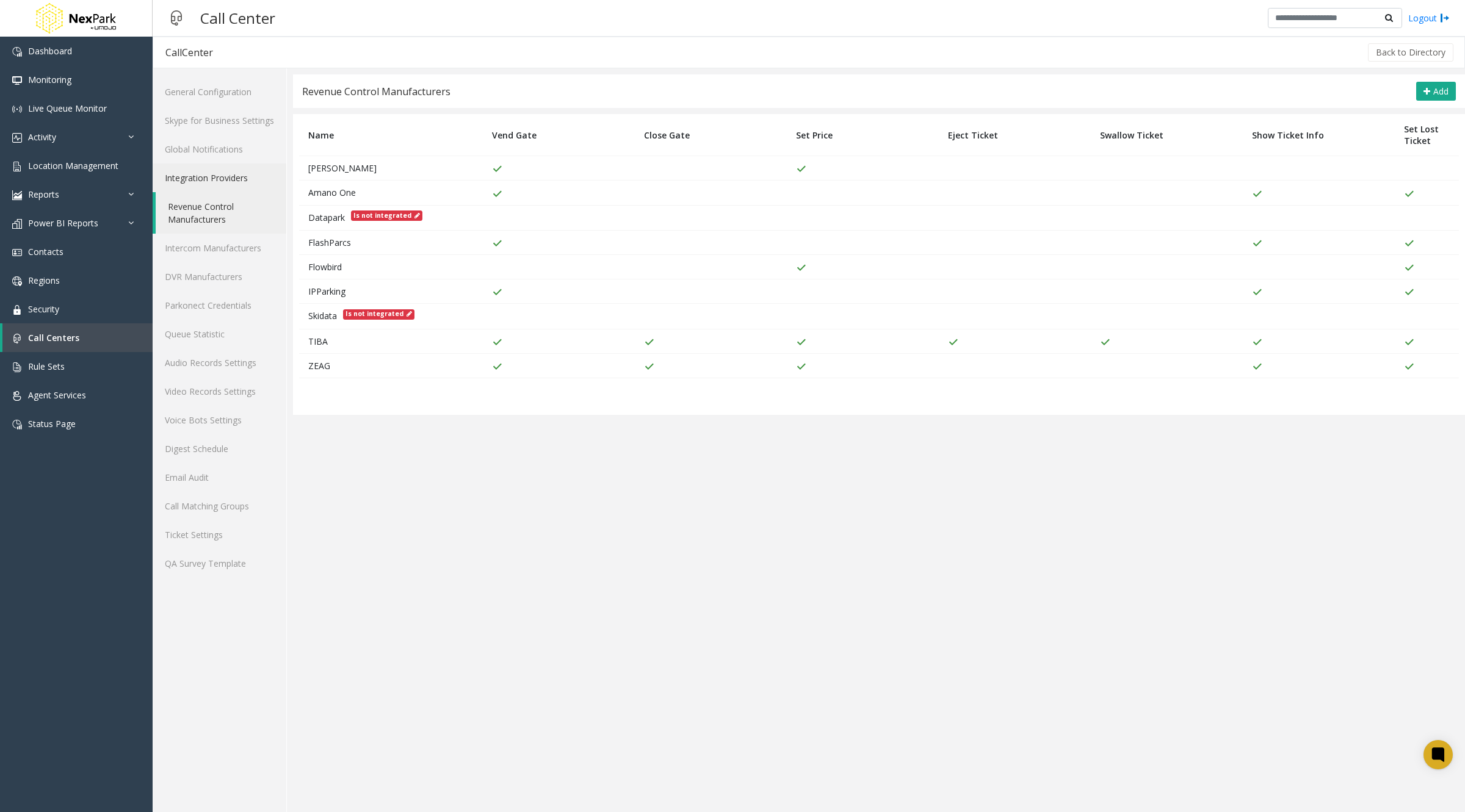
click at [204, 175] on link "Integration Providers" at bounding box center [220, 177] width 134 height 29
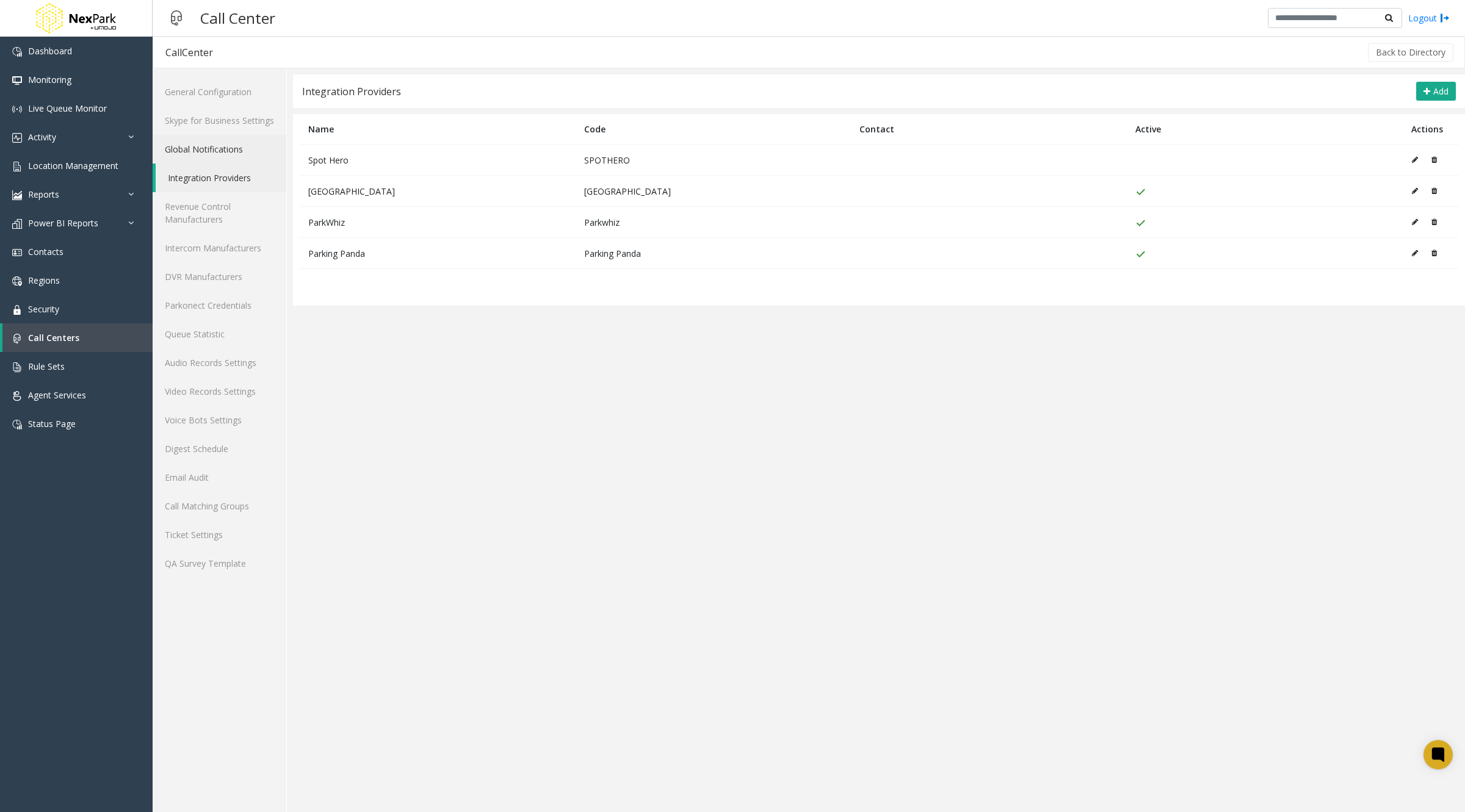
click at [204, 148] on link "Global Notifications" at bounding box center [220, 149] width 134 height 29
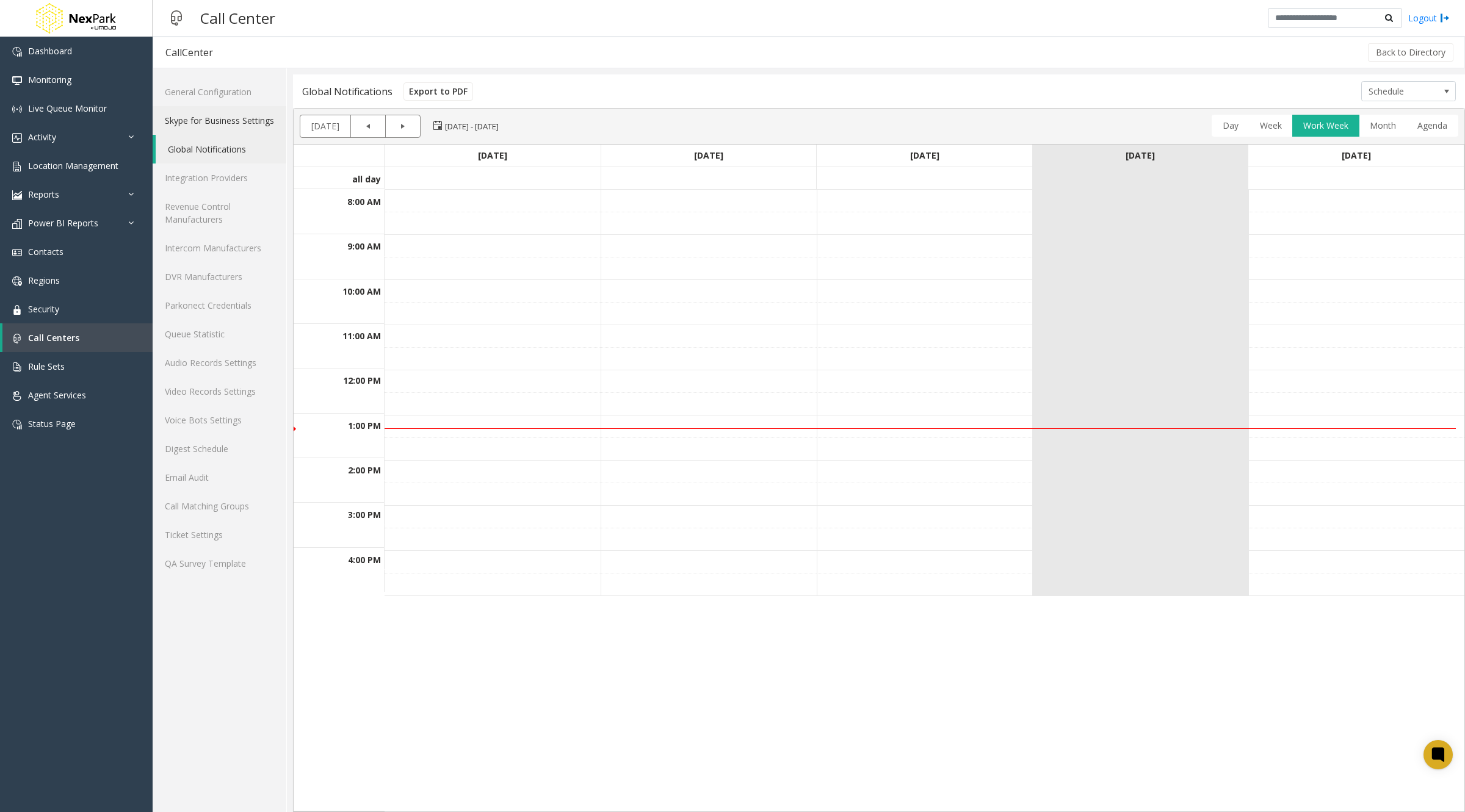
click at [205, 124] on link "Skype for Business Settings" at bounding box center [220, 120] width 134 height 29
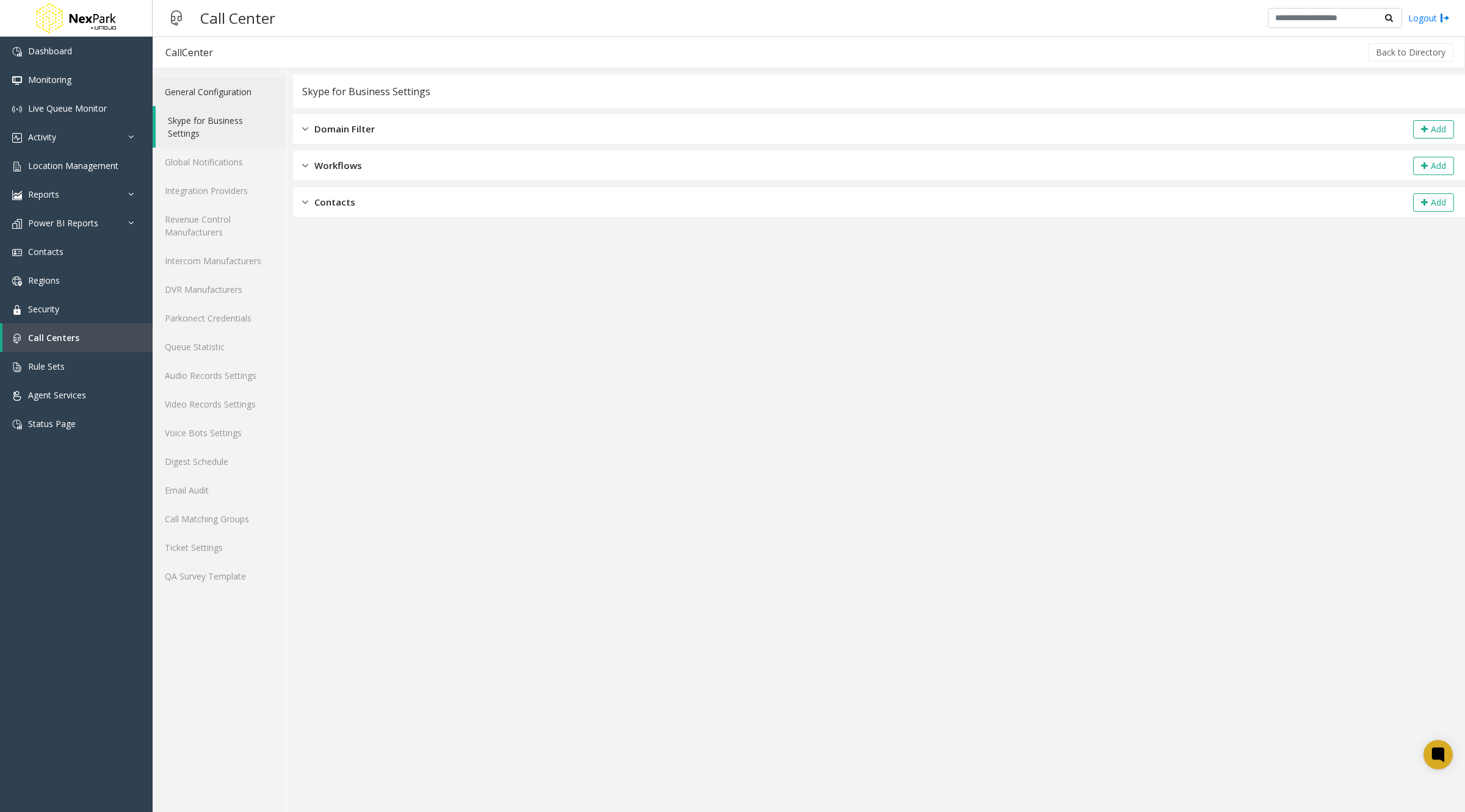
click at [208, 88] on link "General Configuration" at bounding box center [220, 91] width 134 height 29
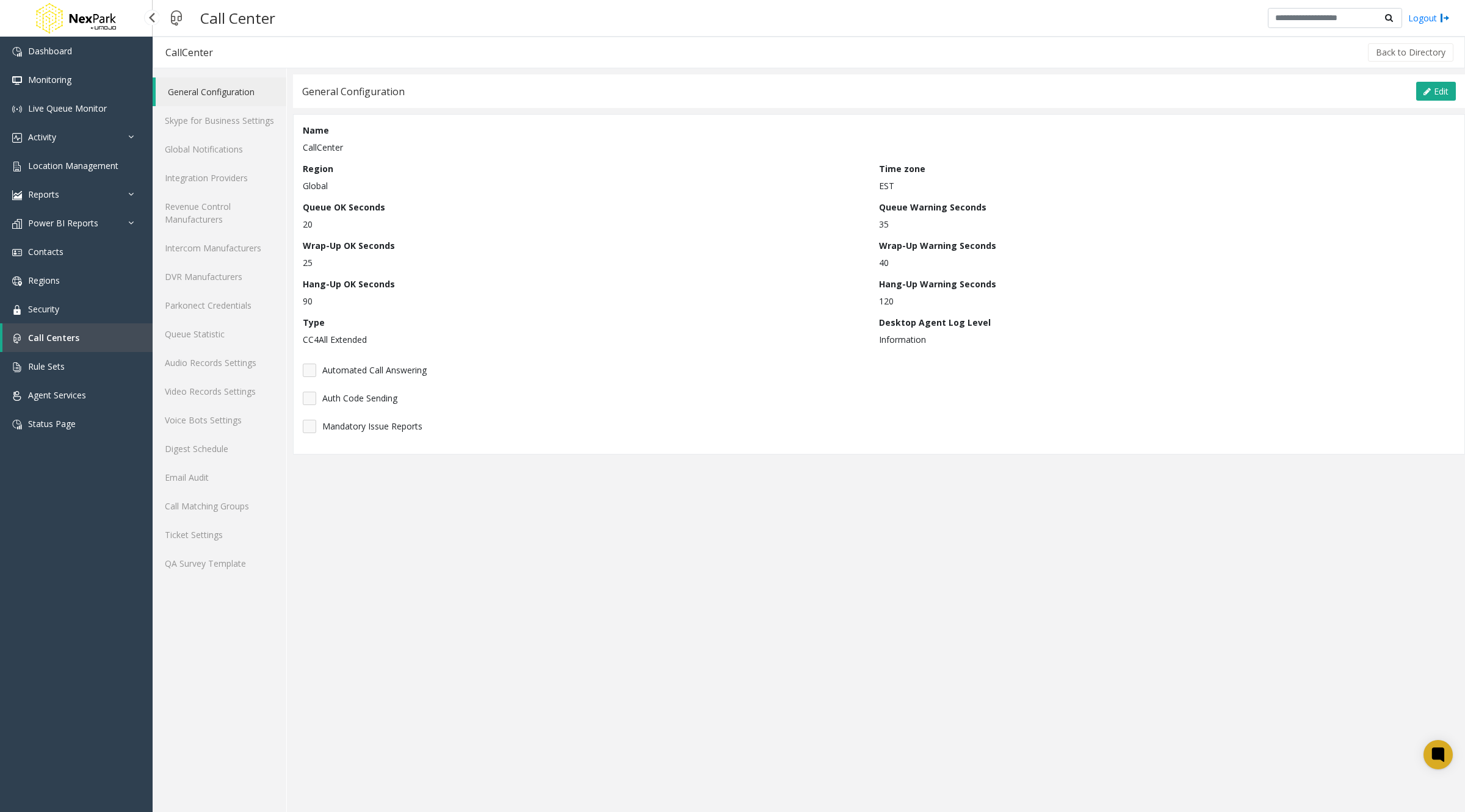
click at [97, 343] on link "Call Centers" at bounding box center [77, 338] width 150 height 29
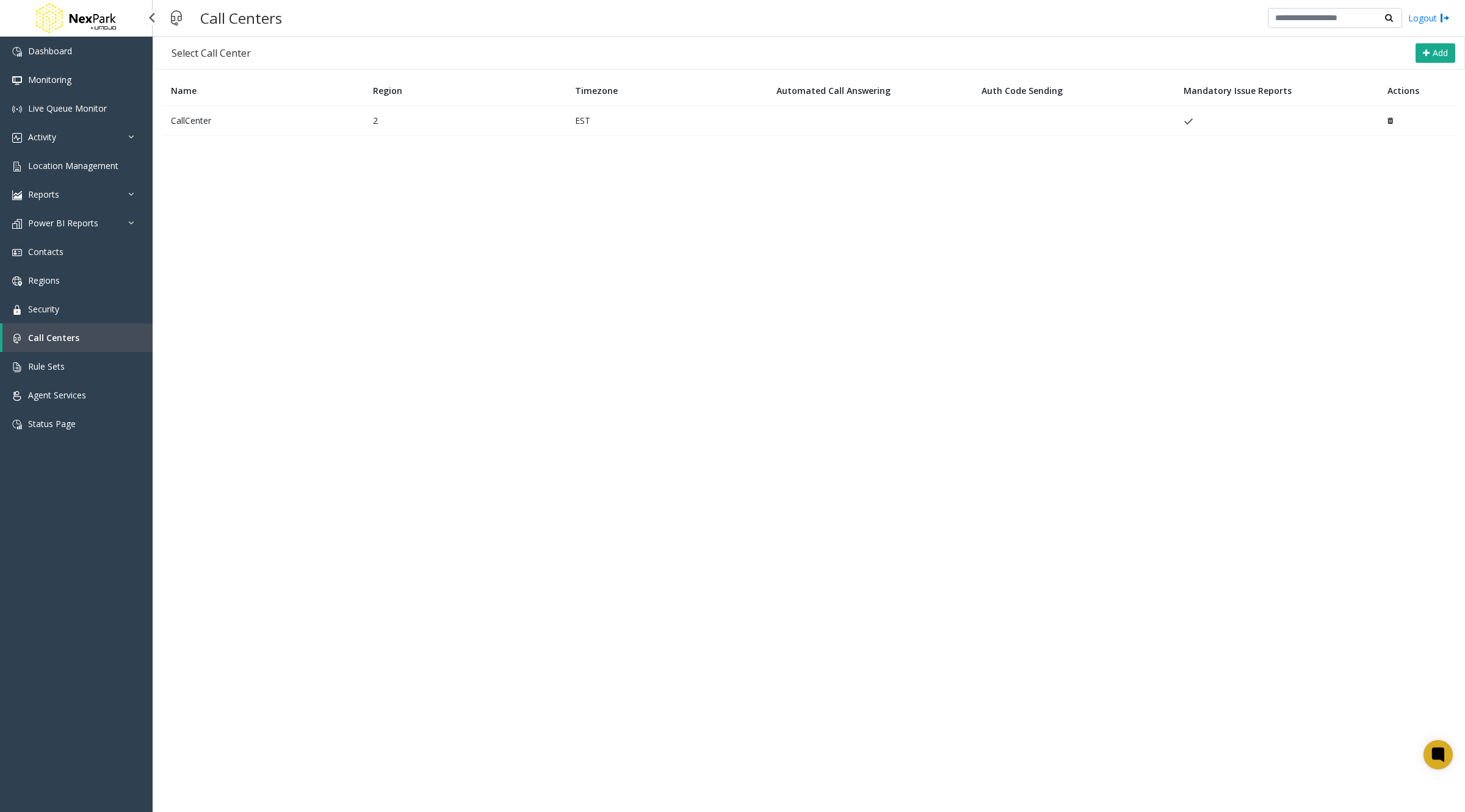
click at [97, 343] on link "Call Centers" at bounding box center [77, 338] width 150 height 29
click at [132, 231] on link "Power BI Reports" at bounding box center [76, 223] width 153 height 29
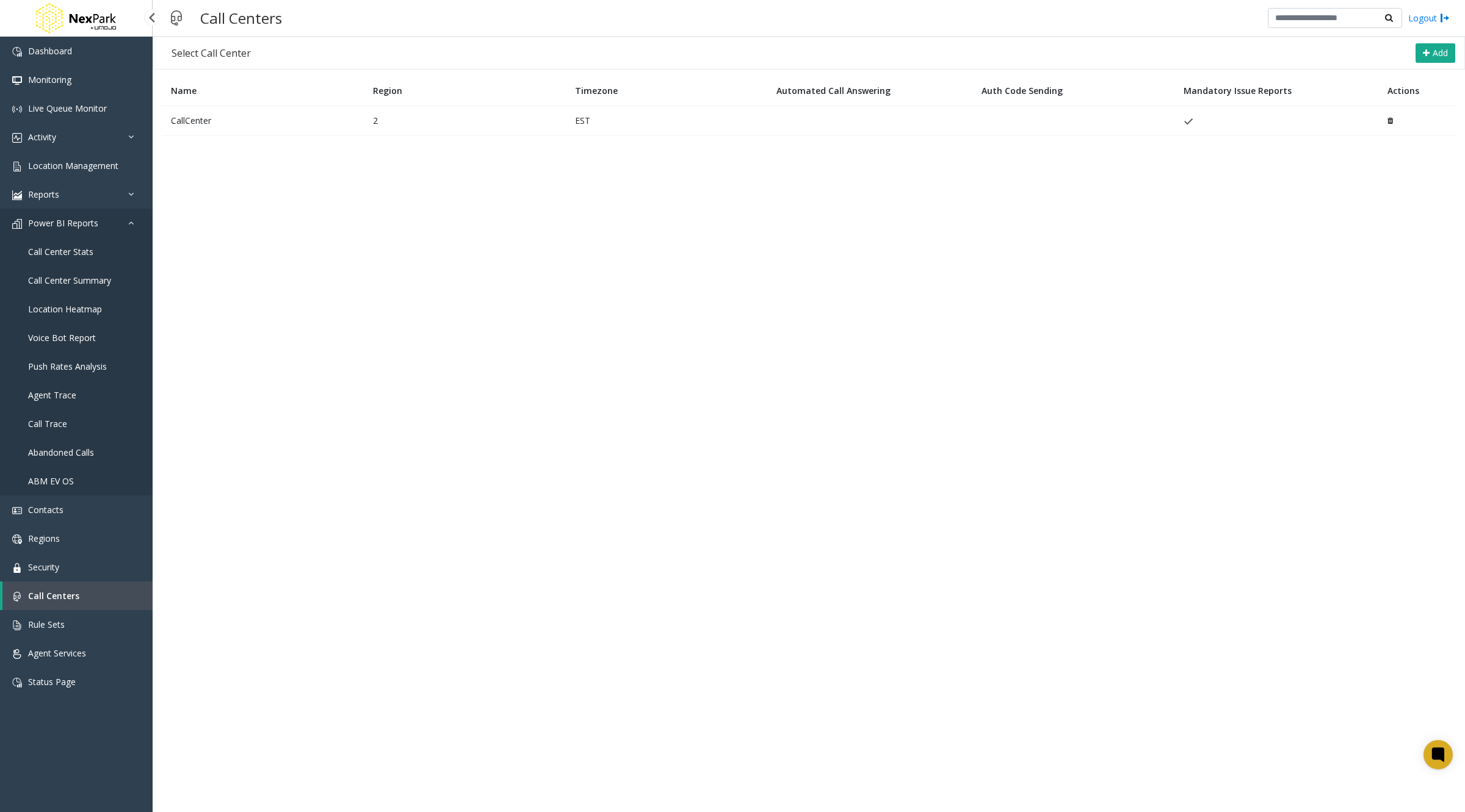
click at [132, 231] on link "Power BI Reports" at bounding box center [76, 223] width 153 height 29
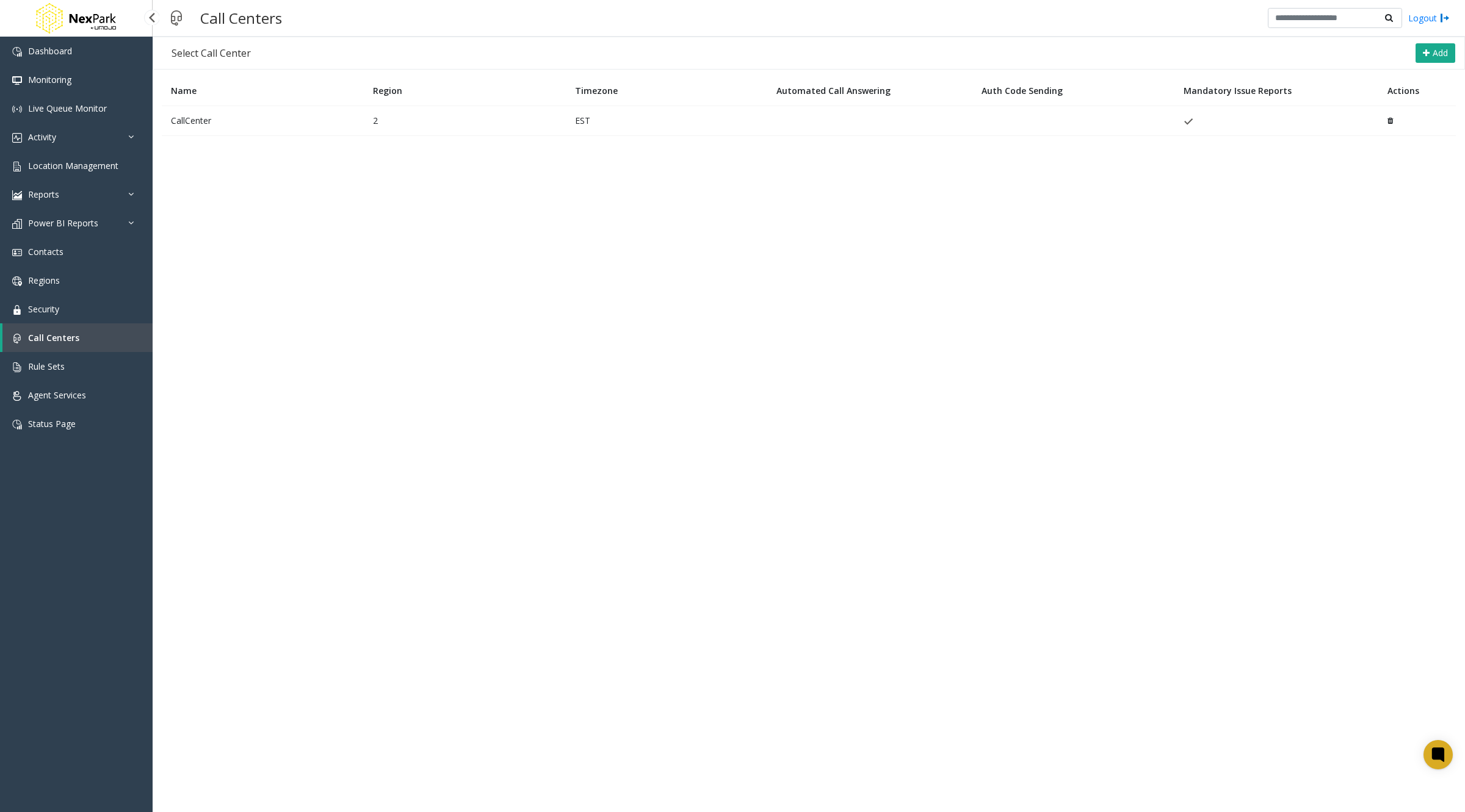
click at [90, 338] on link "Call Centers" at bounding box center [77, 338] width 150 height 29
click at [68, 338] on span "Call Centers" at bounding box center [54, 338] width 51 height 11
drag, startPoint x: 290, startPoint y: 25, endPoint x: 205, endPoint y: 18, distance: 85.3
click at [205, 18] on div "Call Centers Logout" at bounding box center [809, 18] width 1312 height 37
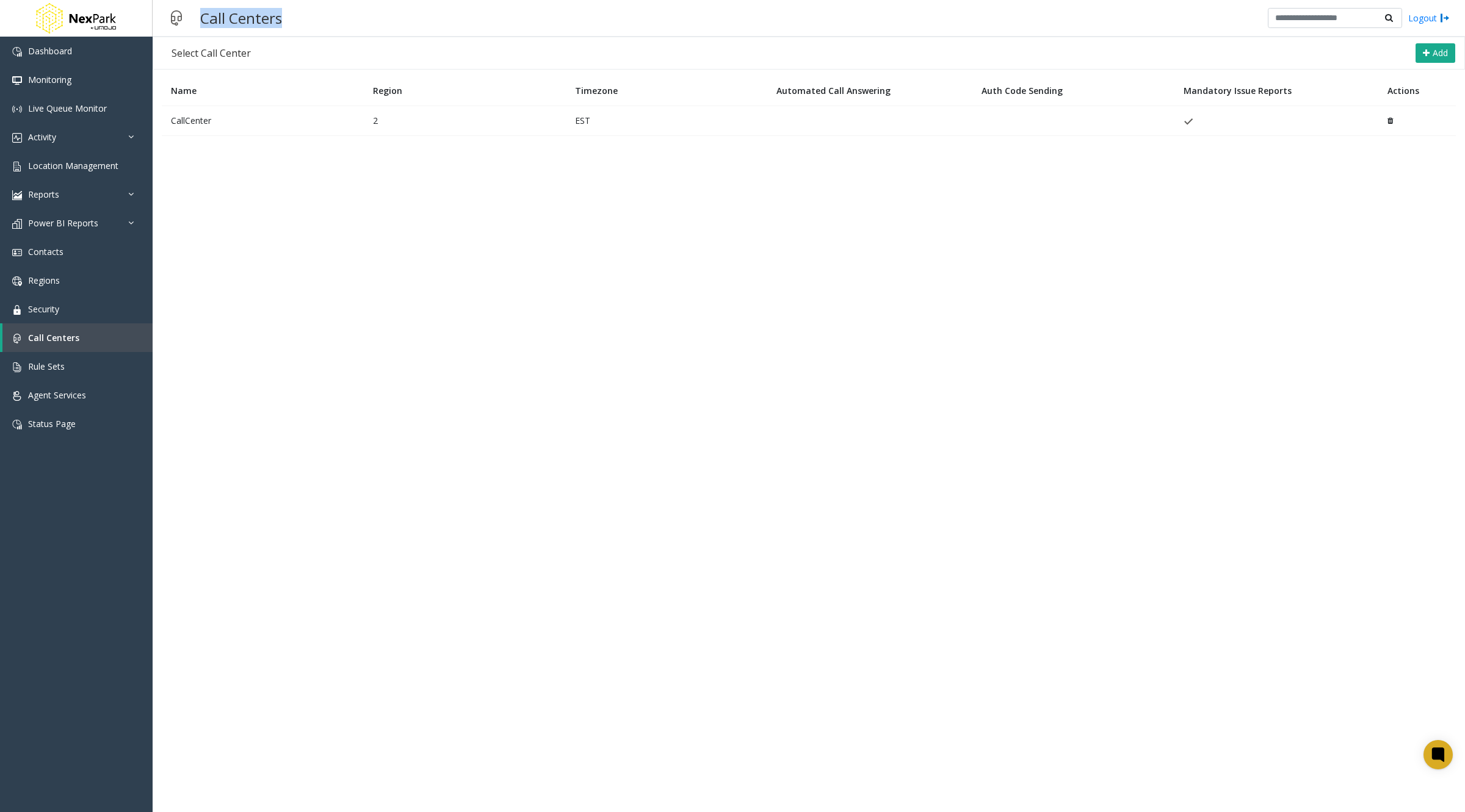
copy h3 "Call Centers"
